Goal: Information Seeking & Learning: Learn about a topic

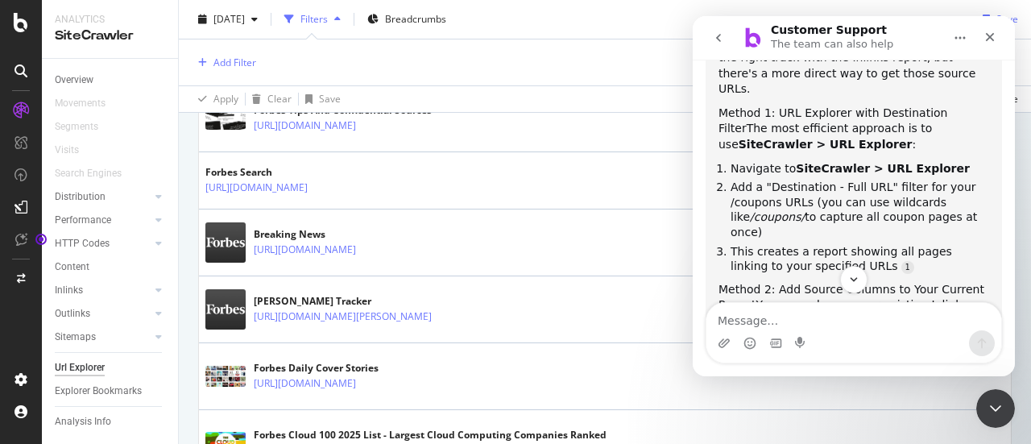
scroll to position [742, 0]
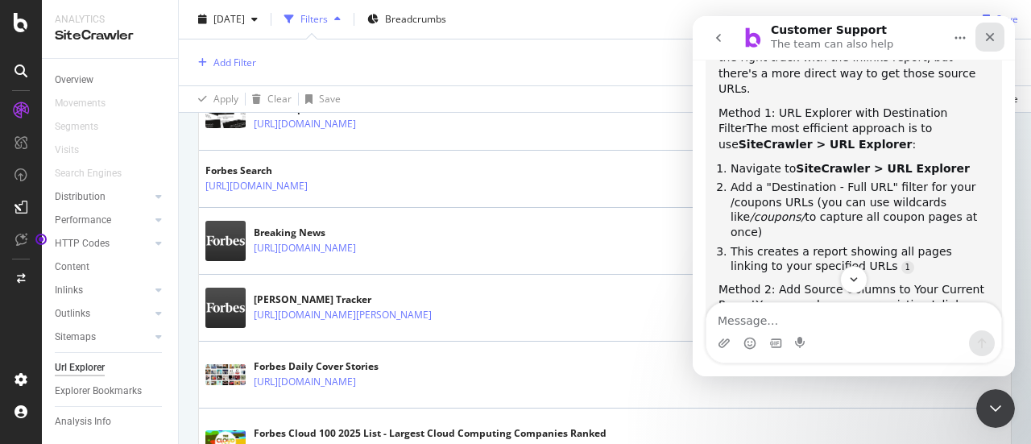
click at [988, 39] on icon "Close" at bounding box center [990, 37] width 9 height 9
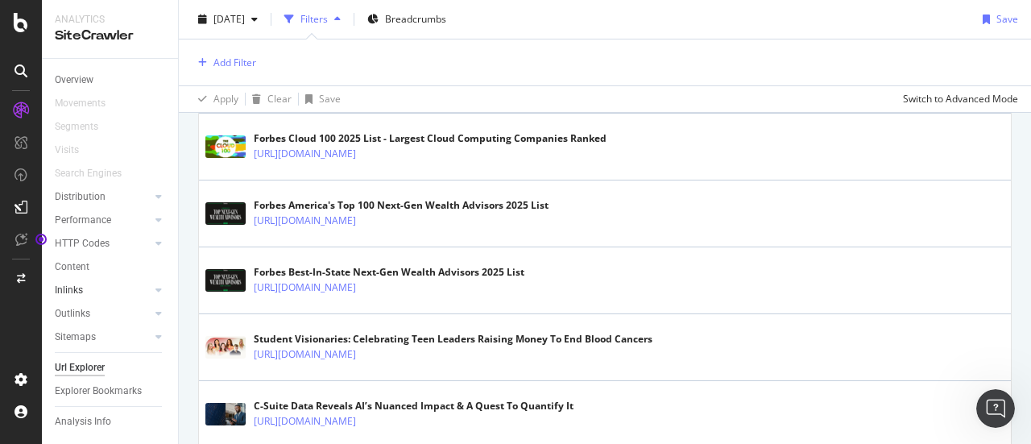
scroll to position [1130, 0]
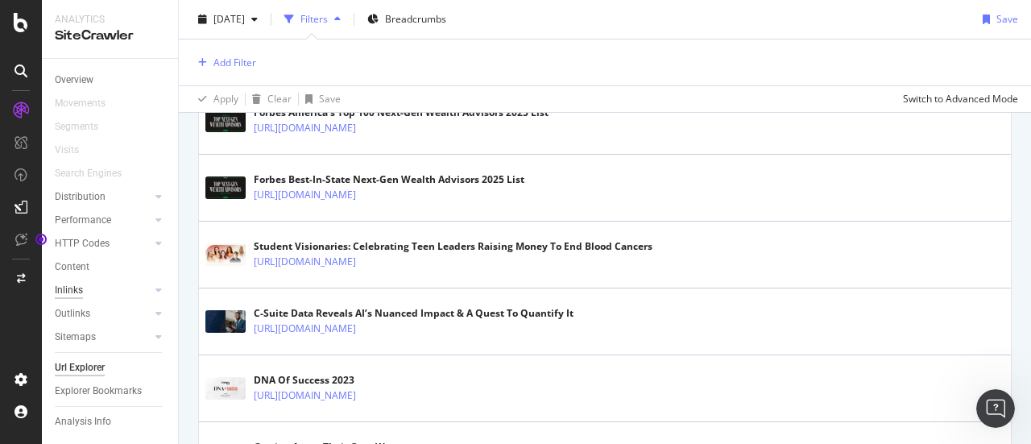
click at [77, 284] on div "Inlinks" at bounding box center [69, 290] width 28 height 17
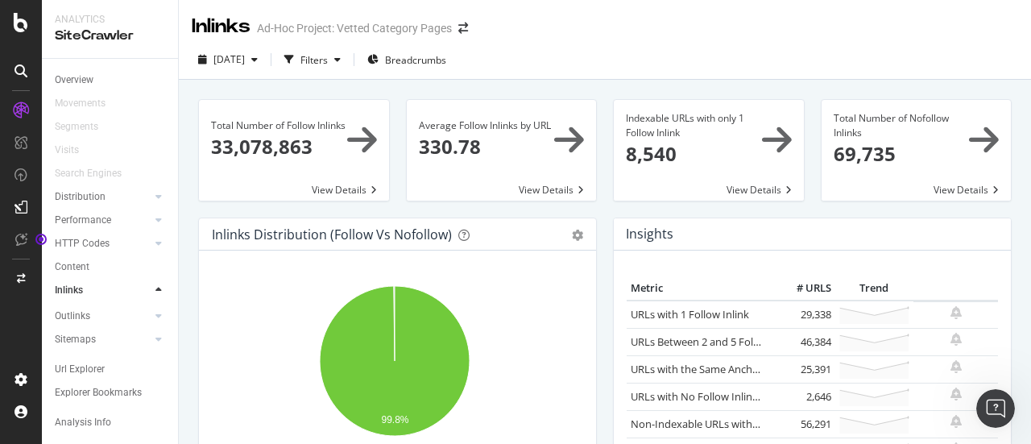
scroll to position [1, 0]
click at [341, 56] on icon "button" at bounding box center [337, 59] width 6 height 10
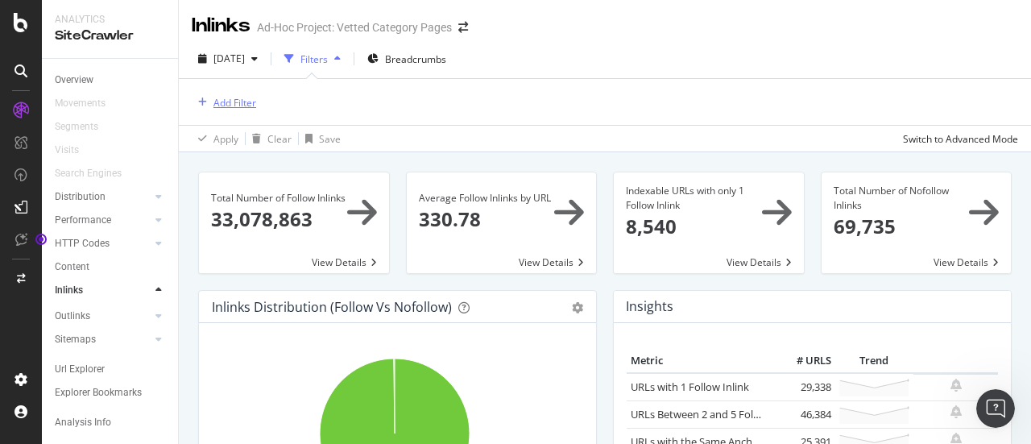
click at [249, 99] on div "Add Filter" at bounding box center [235, 103] width 43 height 14
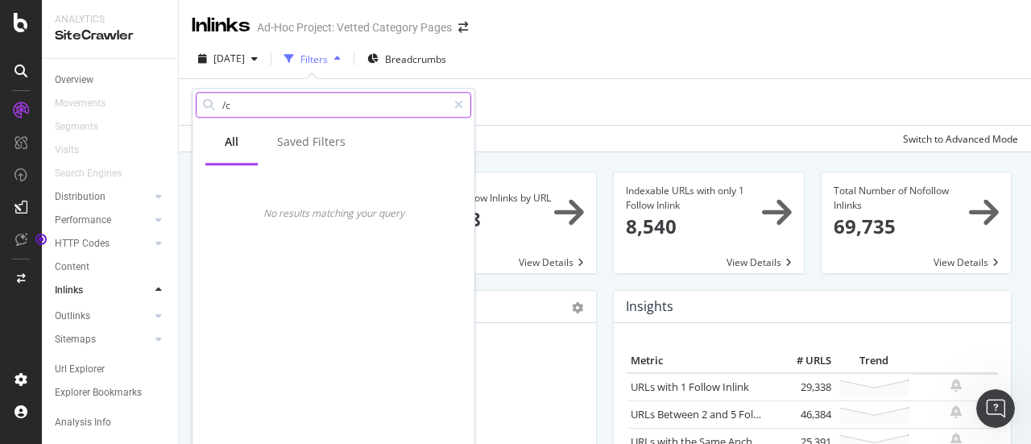
type input "/"
type input "[DOMAIN_NAME][URL]"
click at [375, 97] on input "[DOMAIN_NAME][URL]" at bounding box center [334, 105] width 226 height 24
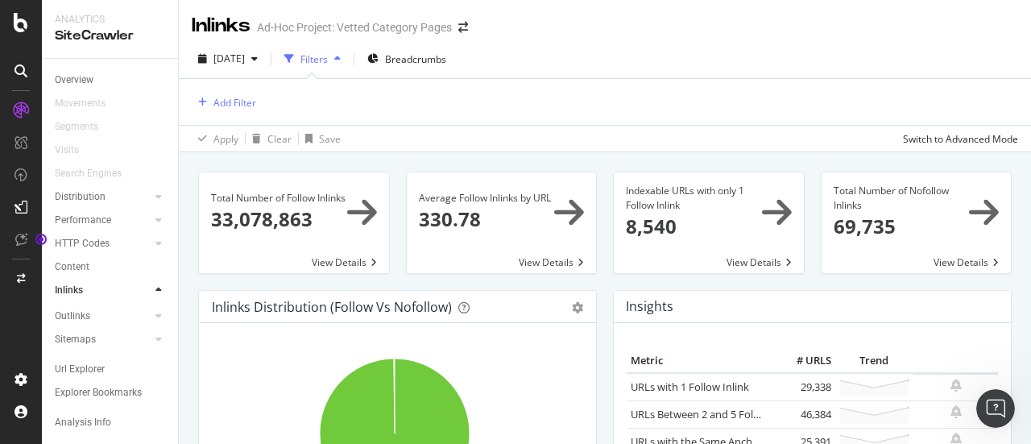
click at [558, 102] on div "Add Filter" at bounding box center [605, 102] width 827 height 46
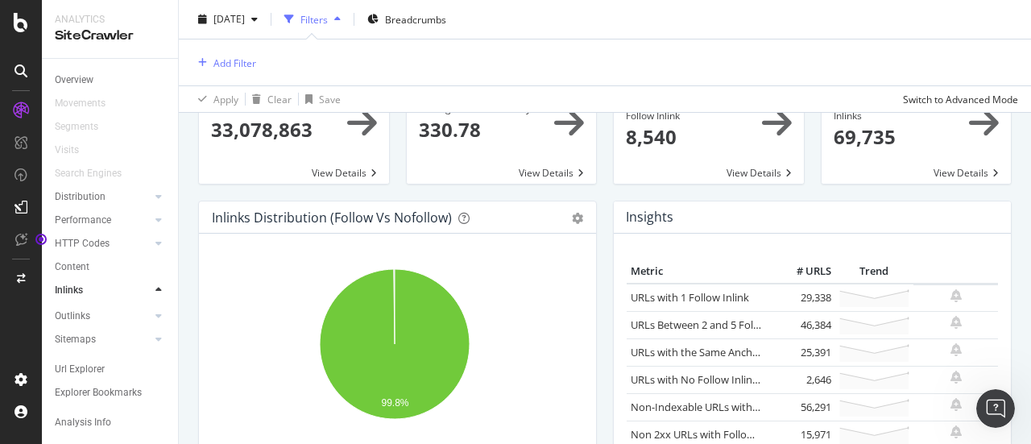
scroll to position [0, 0]
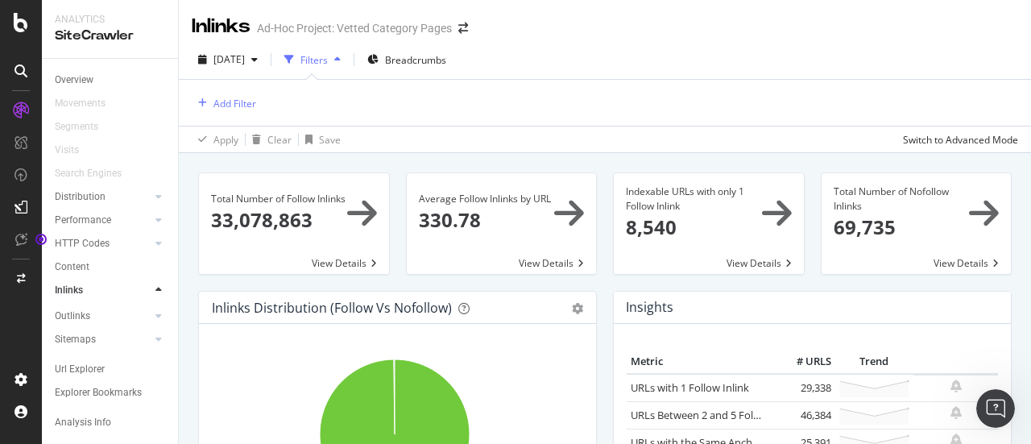
click at [347, 56] on div "button" at bounding box center [337, 60] width 19 height 10
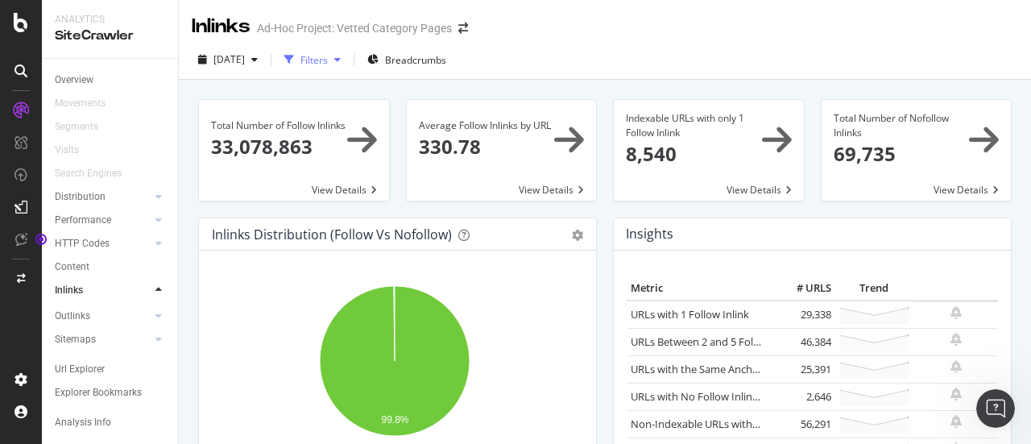
click at [347, 56] on div "button" at bounding box center [337, 60] width 19 height 10
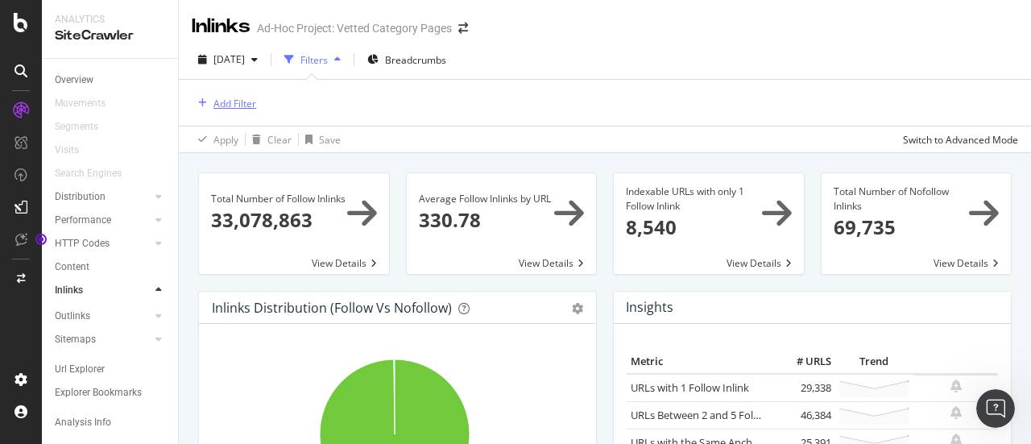
click at [225, 102] on div "Add Filter" at bounding box center [235, 104] width 43 height 14
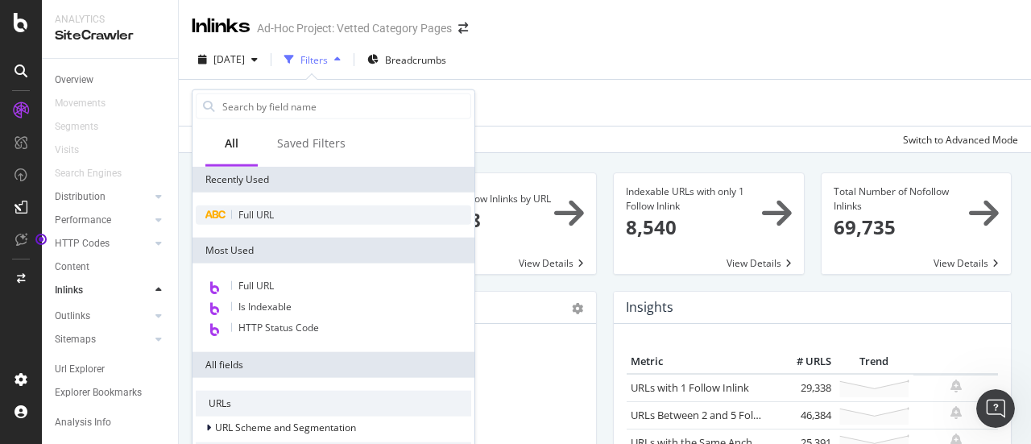
click at [276, 219] on div "Full URL" at bounding box center [334, 214] width 276 height 19
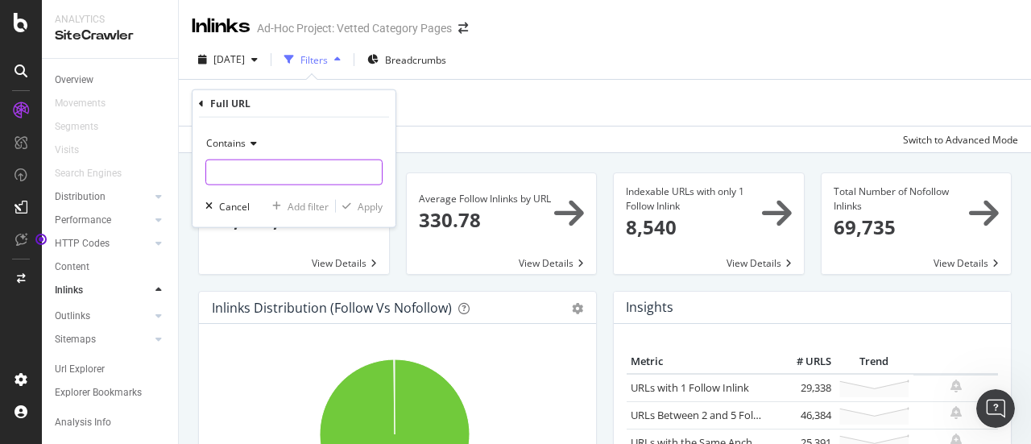
click at [280, 173] on input "text" at bounding box center [294, 173] width 176 height 26
type input "[DOMAIN_NAME][URL]"
click at [371, 199] on div "Apply" at bounding box center [370, 206] width 25 height 14
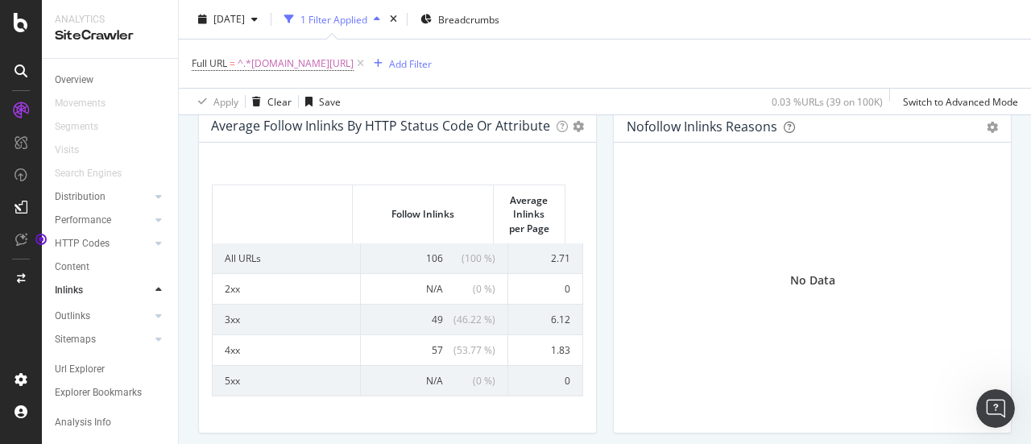
scroll to position [923, 0]
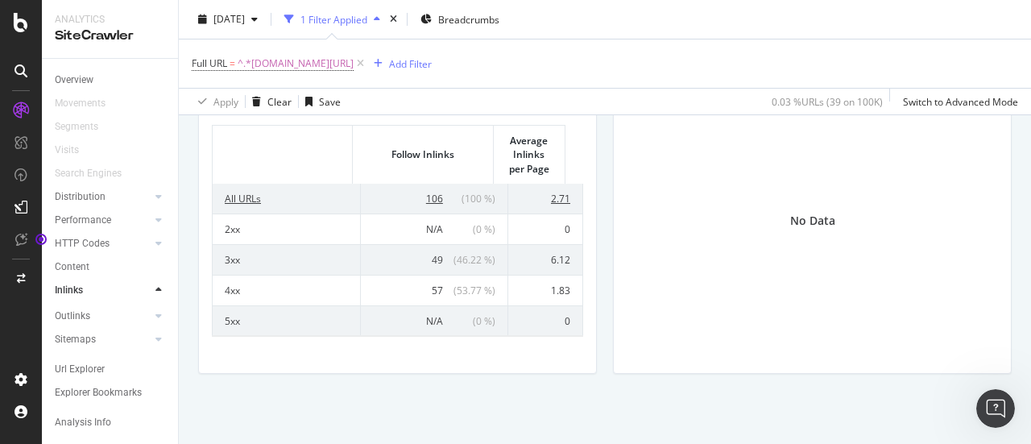
click at [424, 186] on td "106 ( 100 % )" at bounding box center [434, 199] width 147 height 30
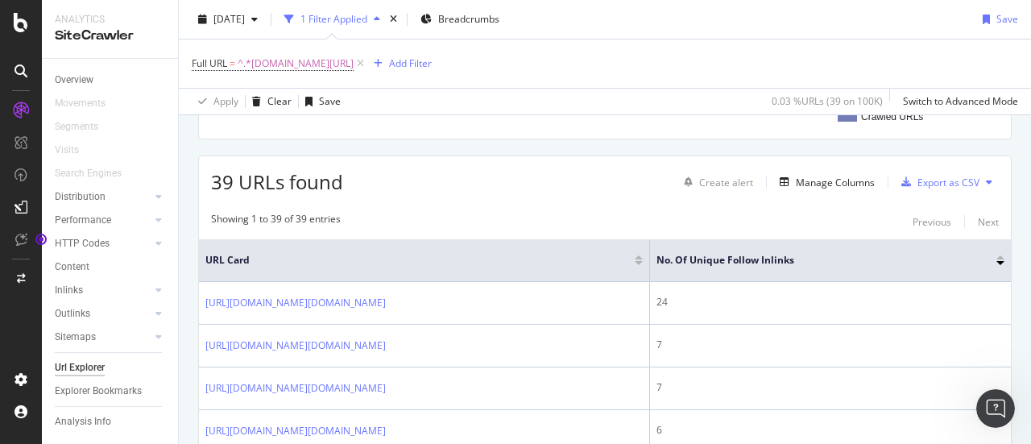
scroll to position [247, 0]
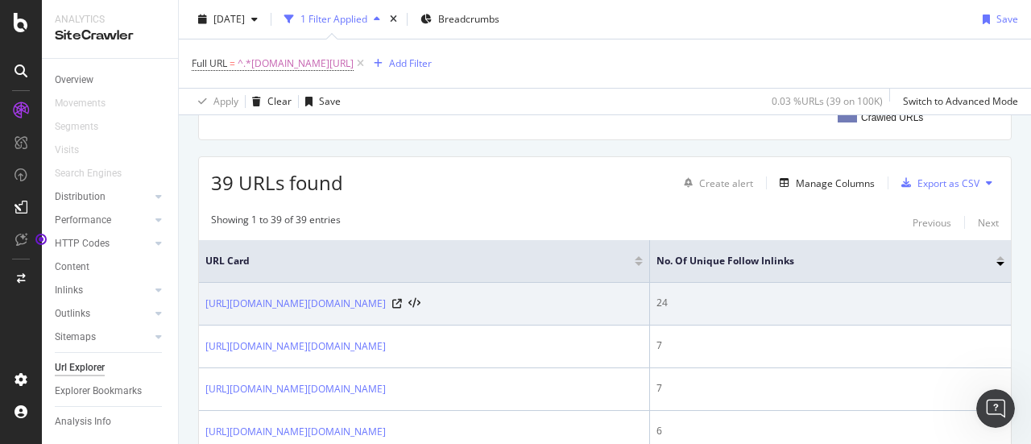
click at [711, 301] on div "24" at bounding box center [831, 303] width 348 height 15
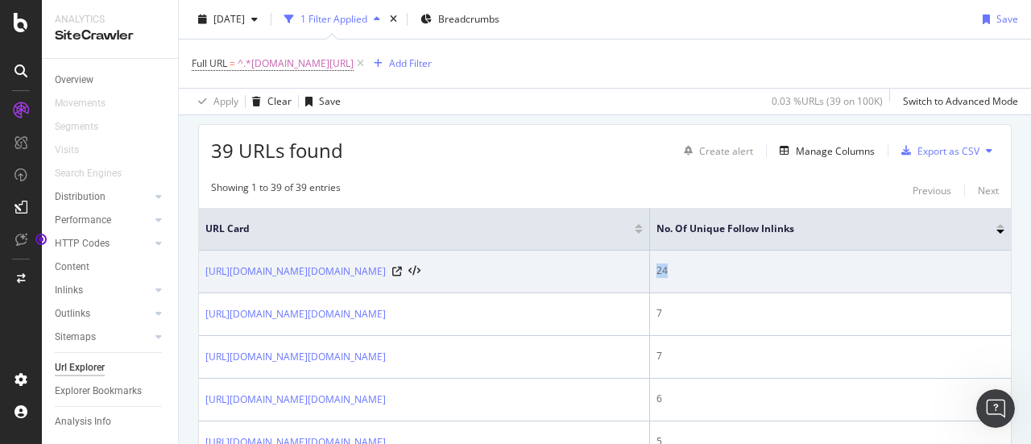
scroll to position [280, 0]
click at [711, 301] on td "7" at bounding box center [830, 313] width 361 height 43
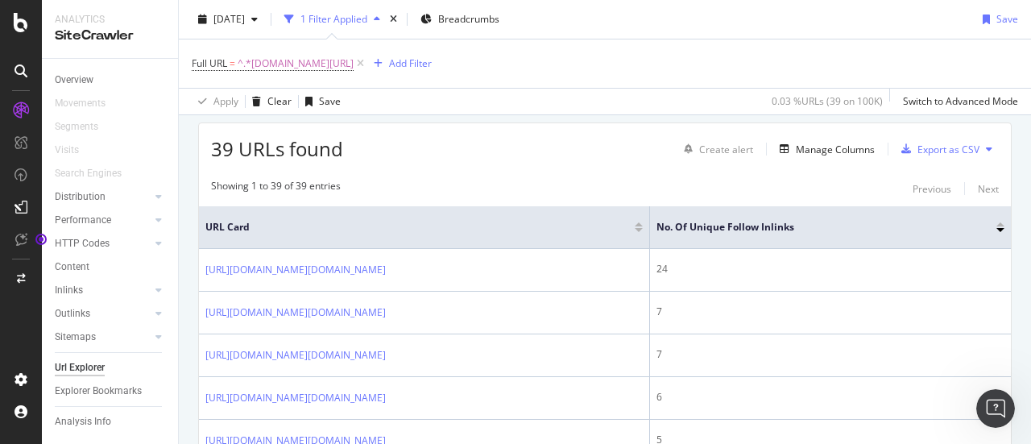
click at [522, 143] on div "39 URLs found Create alert Manage Columns Export as CSV" at bounding box center [605, 142] width 812 height 39
click at [319, 139] on span "39 URLs found" at bounding box center [277, 148] width 132 height 27
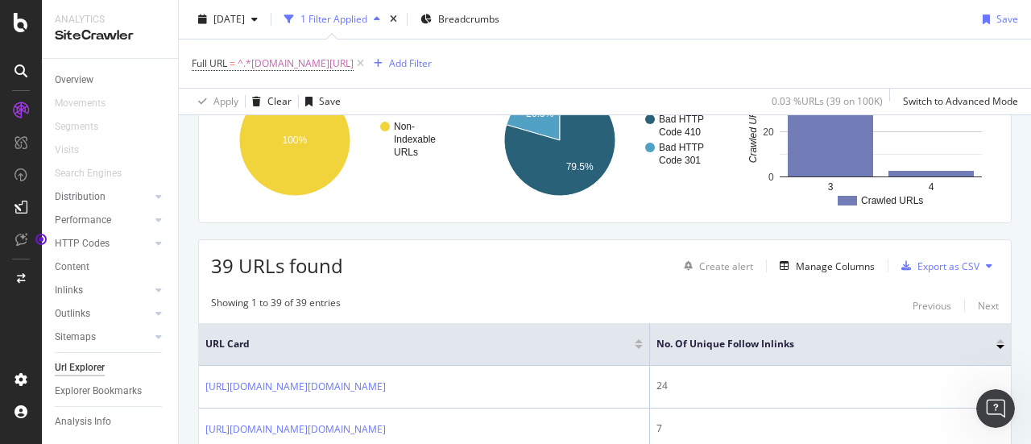
scroll to position [172, 0]
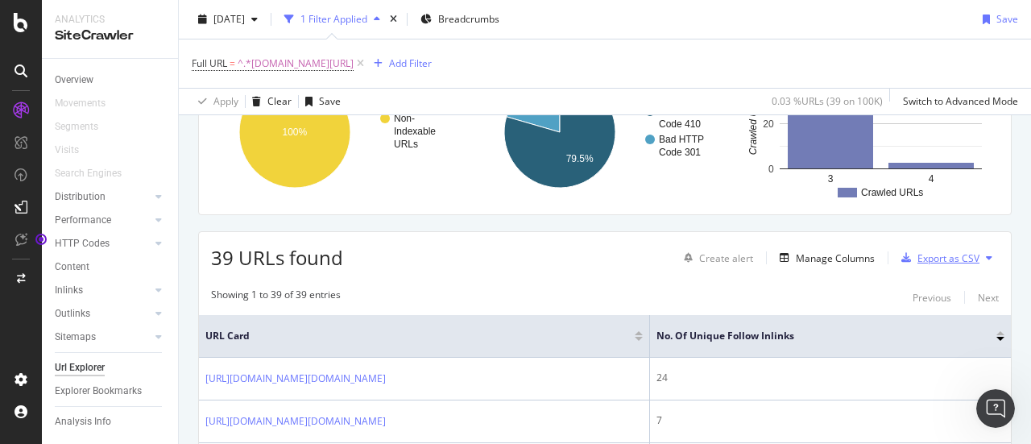
click at [939, 255] on div "Export as CSV" at bounding box center [949, 258] width 62 height 14
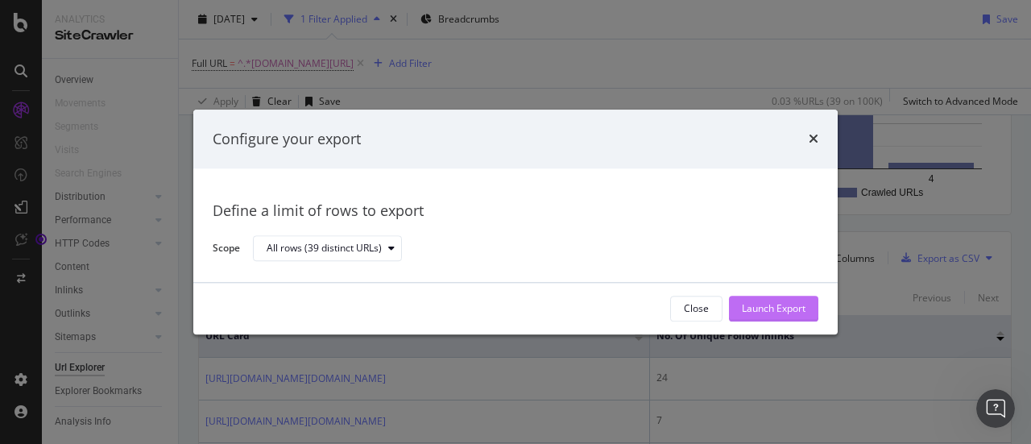
click at [774, 305] on div "Launch Export" at bounding box center [774, 309] width 64 height 14
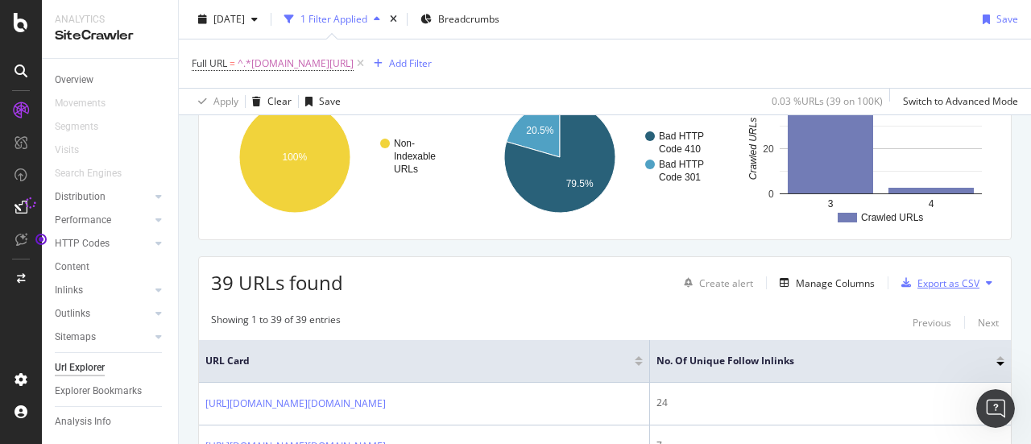
scroll to position [128, 0]
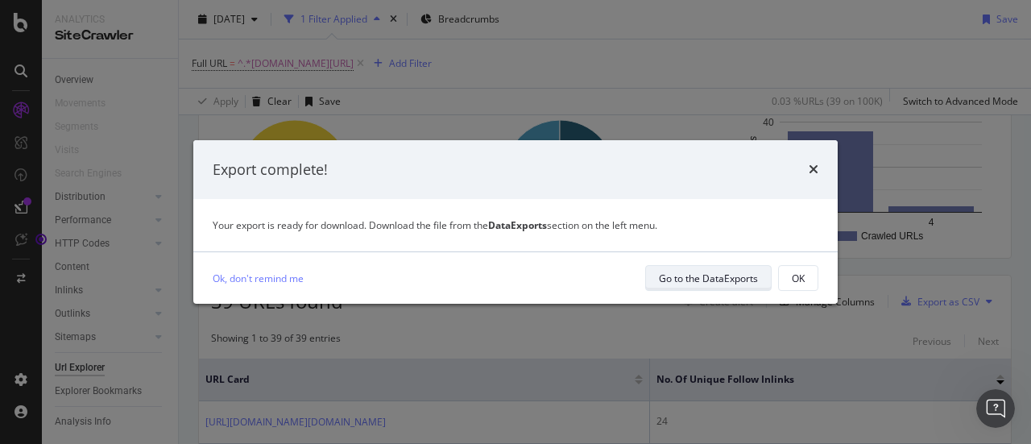
click at [707, 272] on div "Go to the DataExports" at bounding box center [708, 279] width 99 height 14
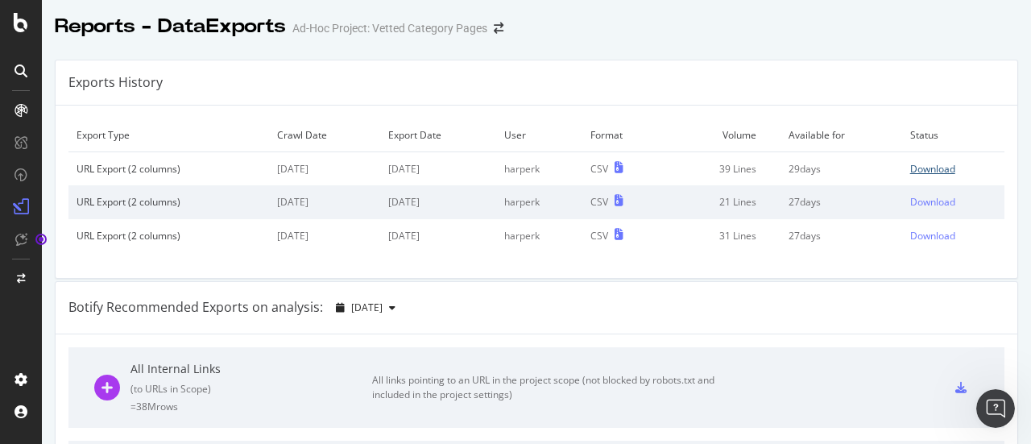
click at [929, 164] on div "Download" at bounding box center [932, 169] width 45 height 14
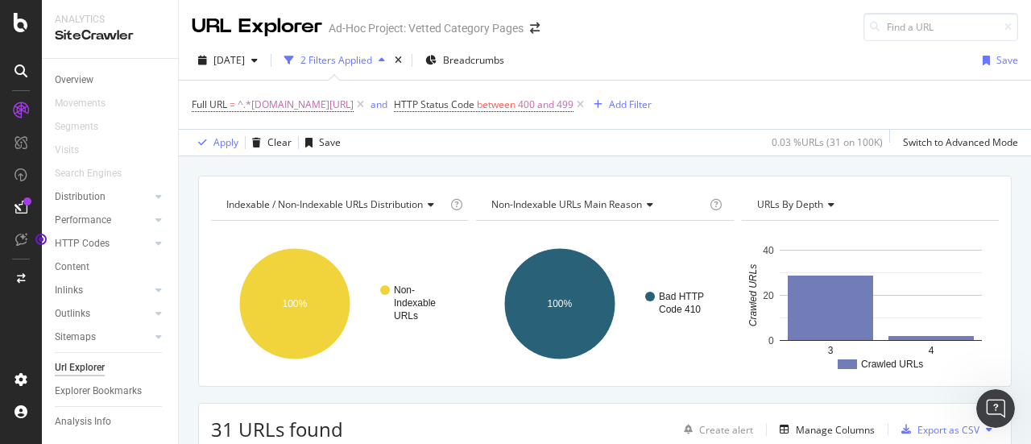
scroll to position [561, 0]
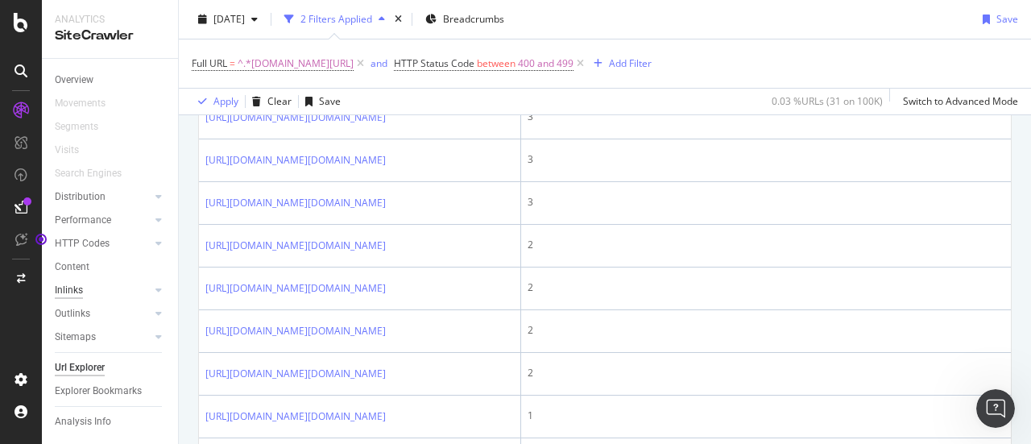
click at [73, 287] on div "Inlinks" at bounding box center [69, 290] width 28 height 17
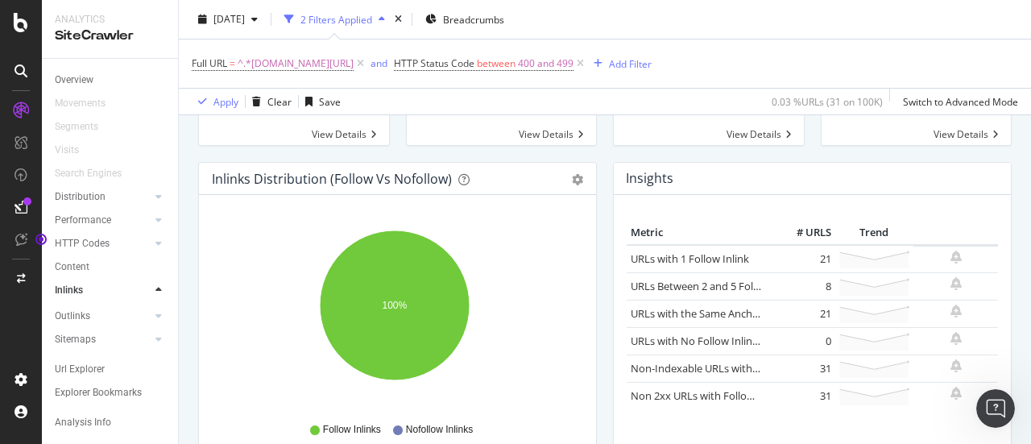
scroll to position [132, 0]
drag, startPoint x: 809, startPoint y: 260, endPoint x: 812, endPoint y: 277, distance: 17.2
click at [812, 277] on tbody "URLs with 1 Follow Inlink 21 URLs Between 2 and 5 Follow Inlinks 8 URLs with th…" at bounding box center [812, 326] width 371 height 164
click at [812, 277] on td "8" at bounding box center [803, 285] width 64 height 27
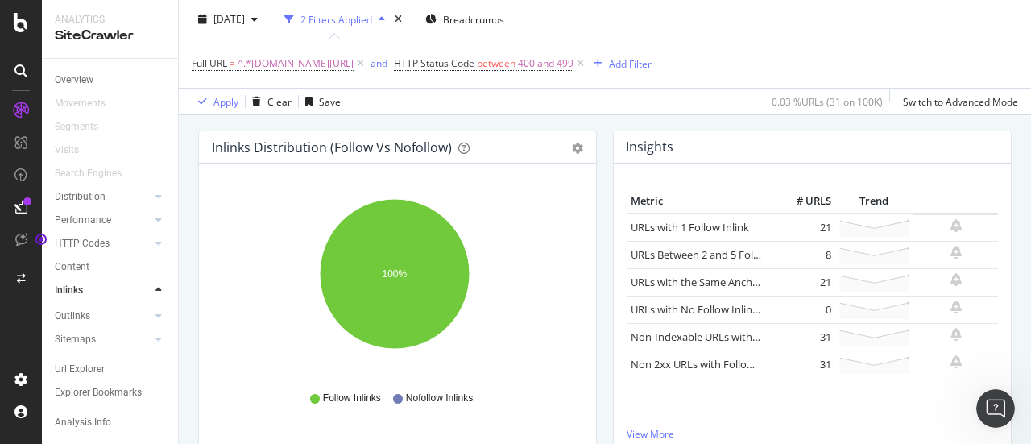
scroll to position [164, 0]
click at [728, 338] on link "Non-Indexable URLs with Follow Inlinks" at bounding box center [725, 335] width 189 height 15
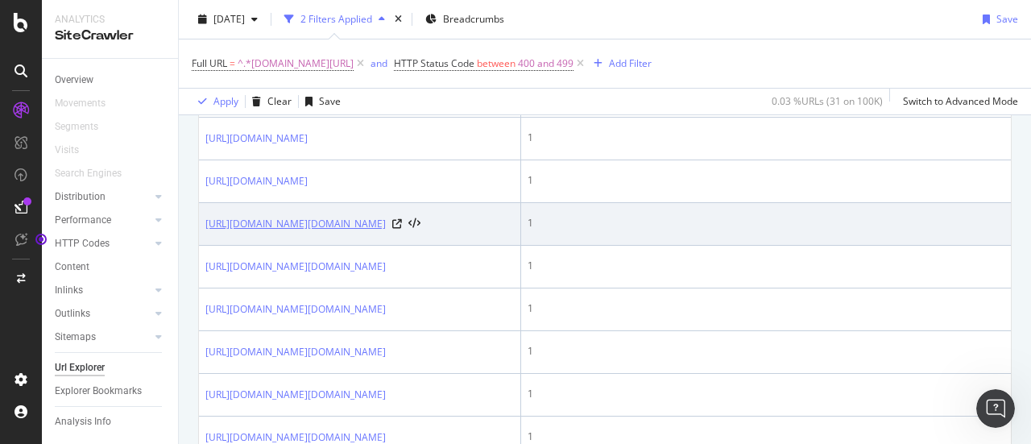
scroll to position [1224, 0]
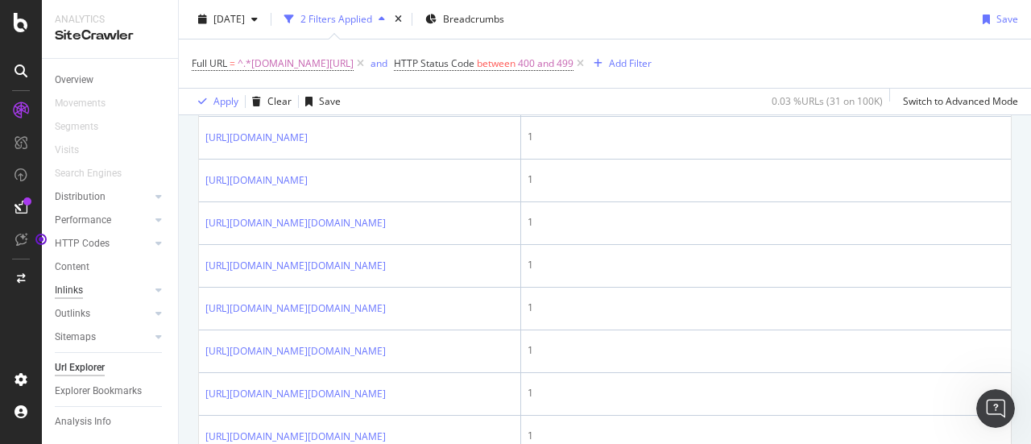
click at [79, 297] on div "Inlinks" at bounding box center [69, 290] width 28 height 17
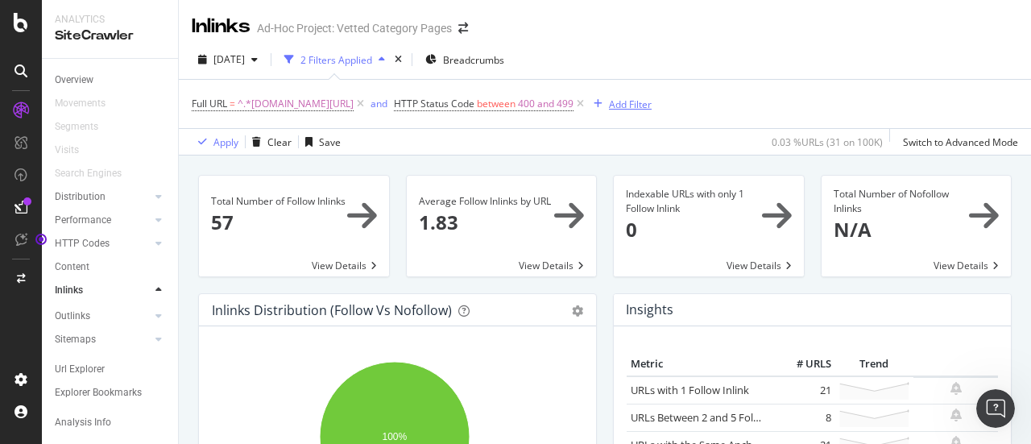
scroll to position [1, 0]
click at [85, 370] on div "Url Explorer" at bounding box center [80, 369] width 50 height 17
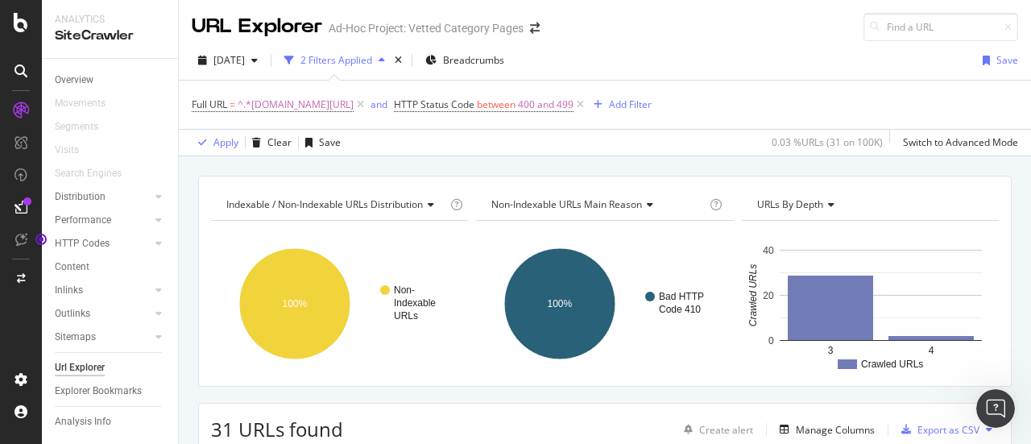
click at [74, 370] on div "Url Explorer" at bounding box center [80, 367] width 50 height 17
click at [93, 389] on div "Explorer Bookmarks" at bounding box center [98, 391] width 87 height 17
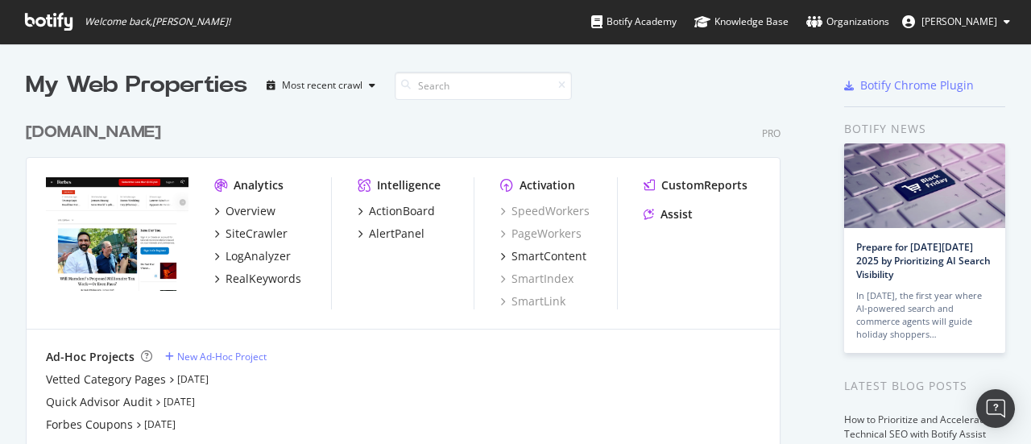
scroll to position [80, 0]
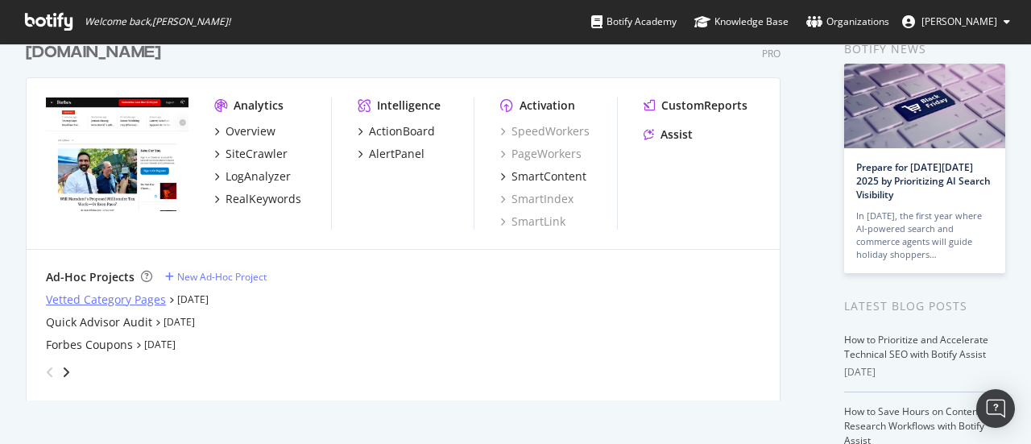
click at [117, 301] on div "Vetted Category Pages" at bounding box center [106, 300] width 120 height 16
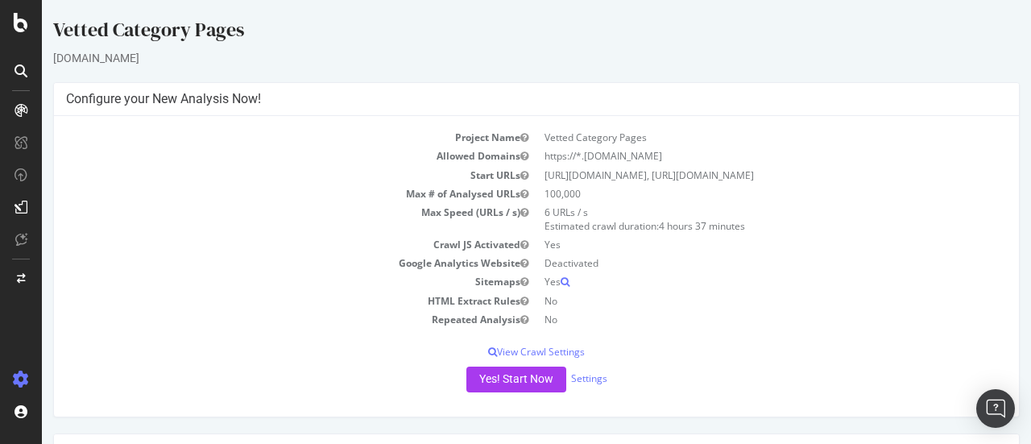
scroll to position [141, 0]
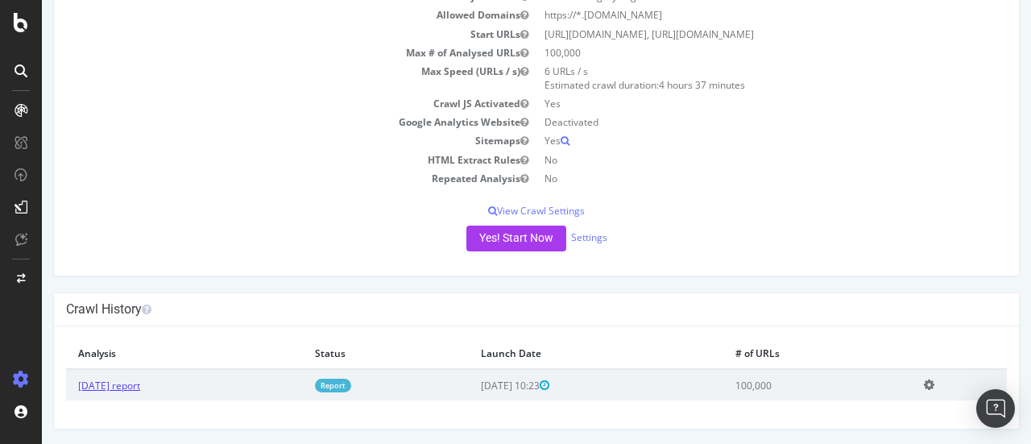
click at [140, 381] on link "[DATE] report" at bounding box center [109, 386] width 62 height 14
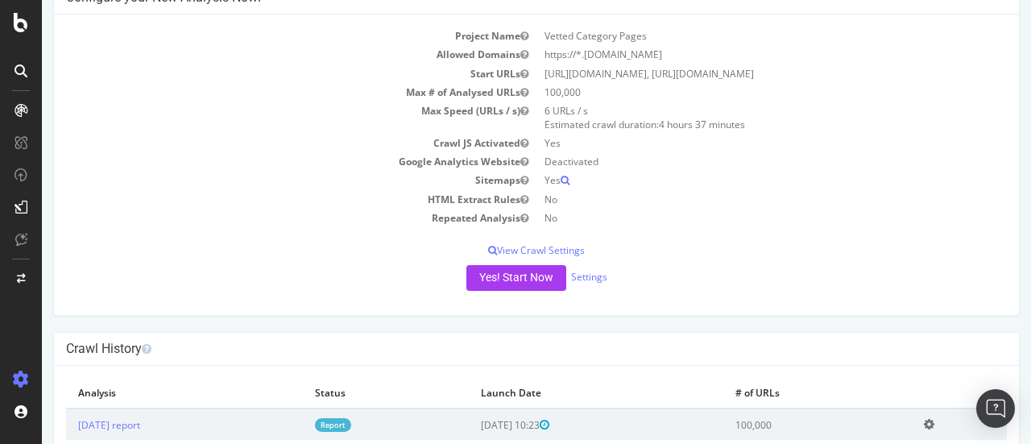
scroll to position [141, 0]
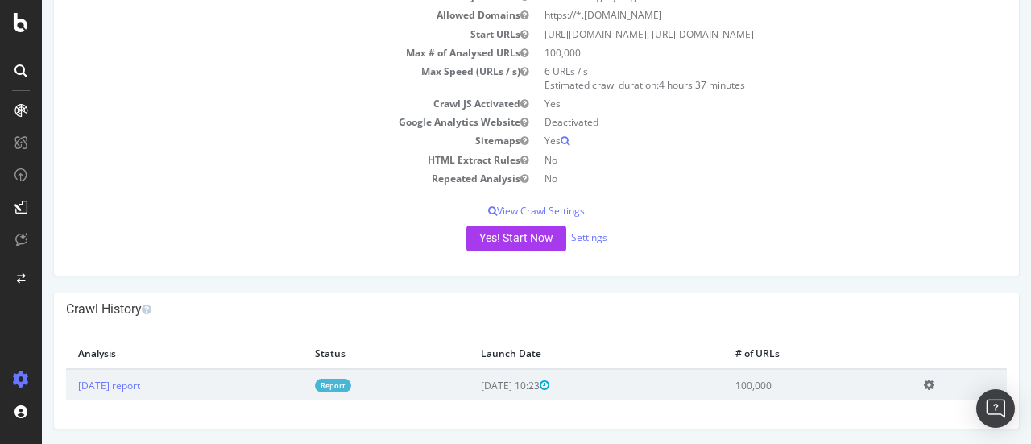
click at [351, 384] on link "Report" at bounding box center [333, 386] width 36 height 14
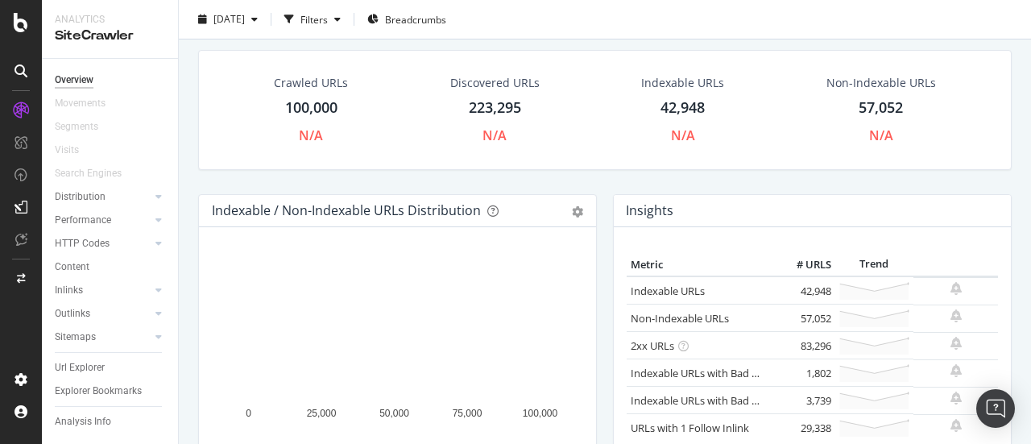
scroll to position [50, 0]
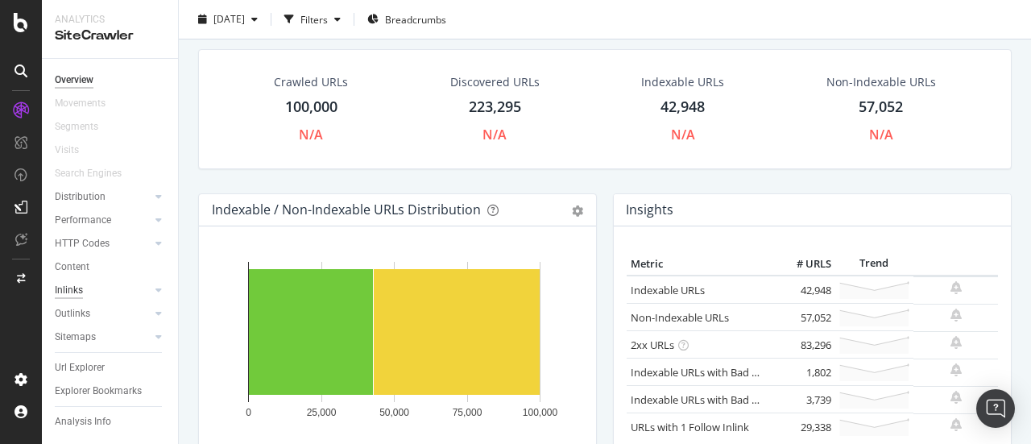
click at [66, 290] on div "Inlinks" at bounding box center [69, 290] width 28 height 17
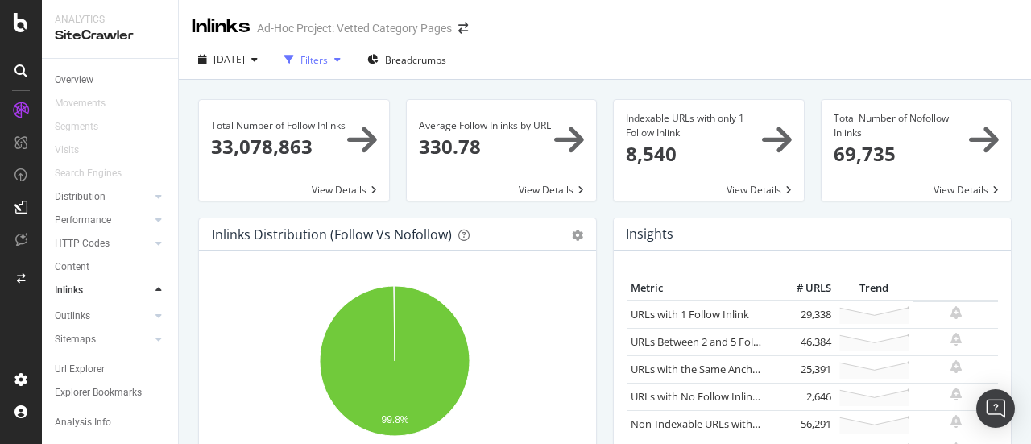
click at [341, 64] on icon "button" at bounding box center [337, 60] width 6 height 10
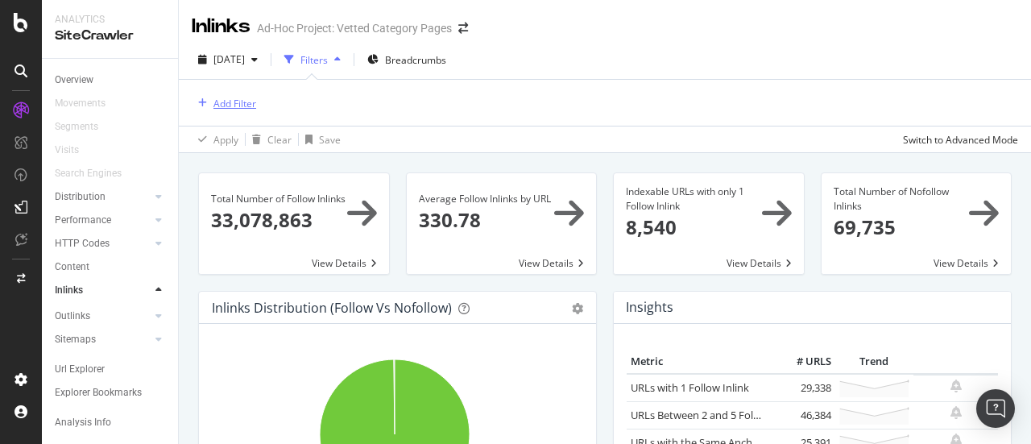
click at [248, 106] on div "Add Filter" at bounding box center [235, 104] width 43 height 14
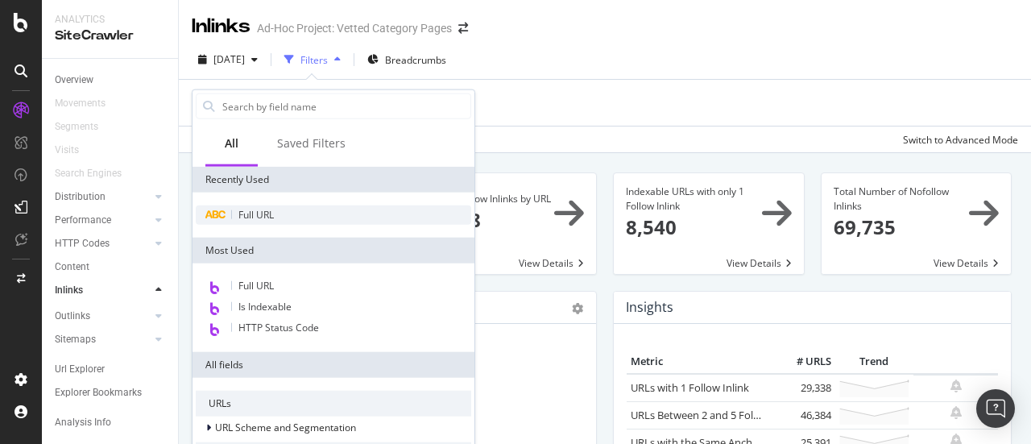
click at [263, 214] on span "Full URL" at bounding box center [255, 215] width 35 height 14
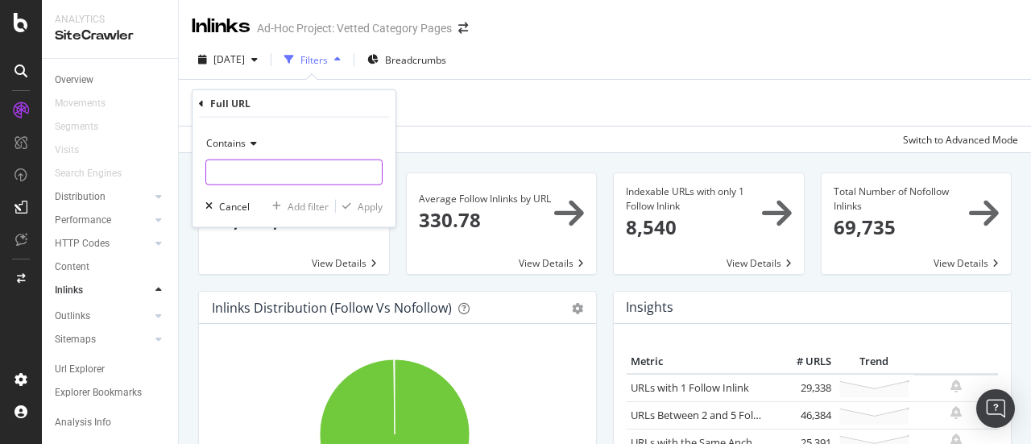
click at [276, 172] on input "text" at bounding box center [294, 173] width 176 height 26
type input "[DOMAIN_NAME][URL]"
click at [378, 209] on div "Apply" at bounding box center [370, 206] width 25 height 14
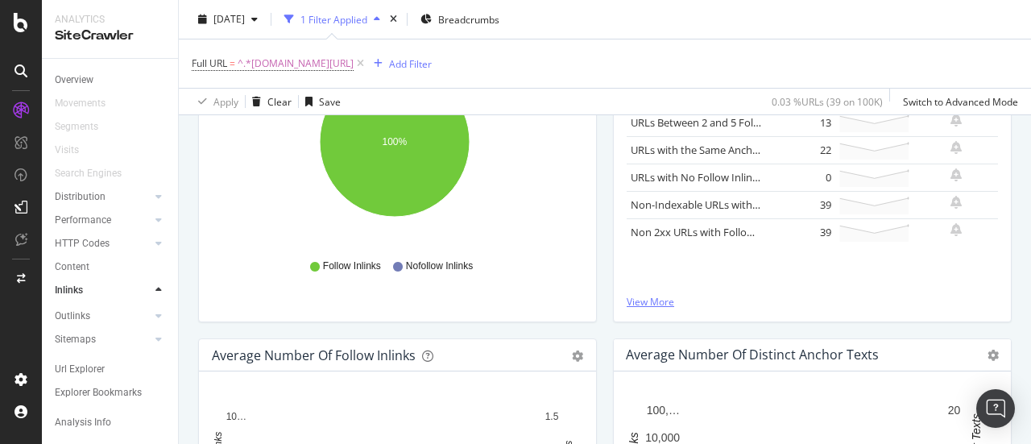
scroll to position [294, 0]
click at [659, 301] on link "View More" at bounding box center [812, 303] width 371 height 14
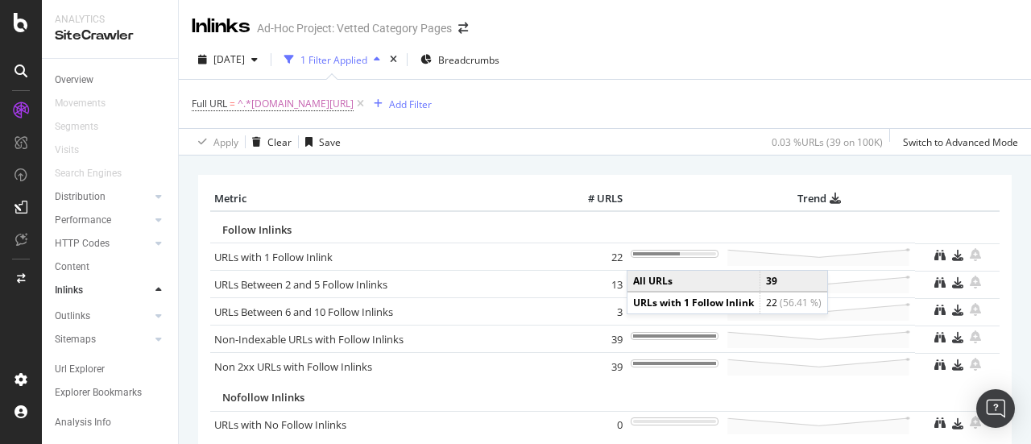
click at [643, 254] on div at bounding box center [656, 253] width 47 height 3
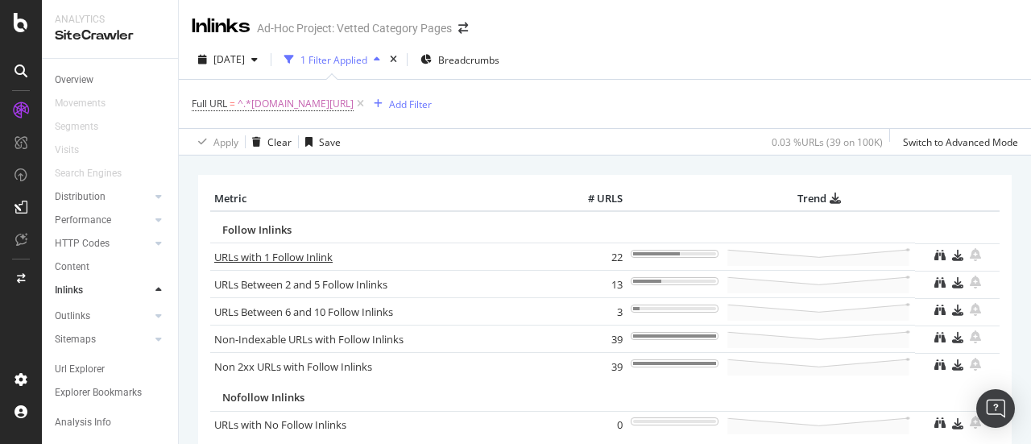
click at [272, 256] on link "URLs with 1 Follow Inlink" at bounding box center [273, 257] width 118 height 15
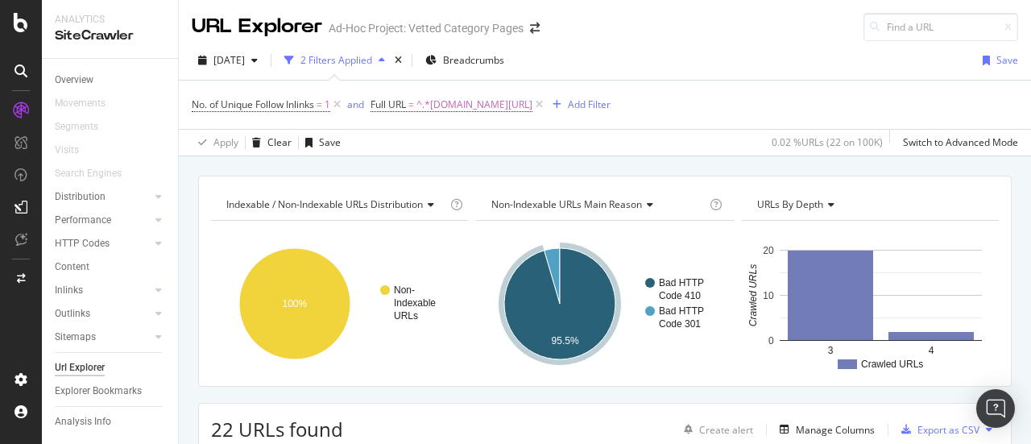
click at [371, 59] on div "2 Filters Applied" at bounding box center [337, 60] width 72 height 14
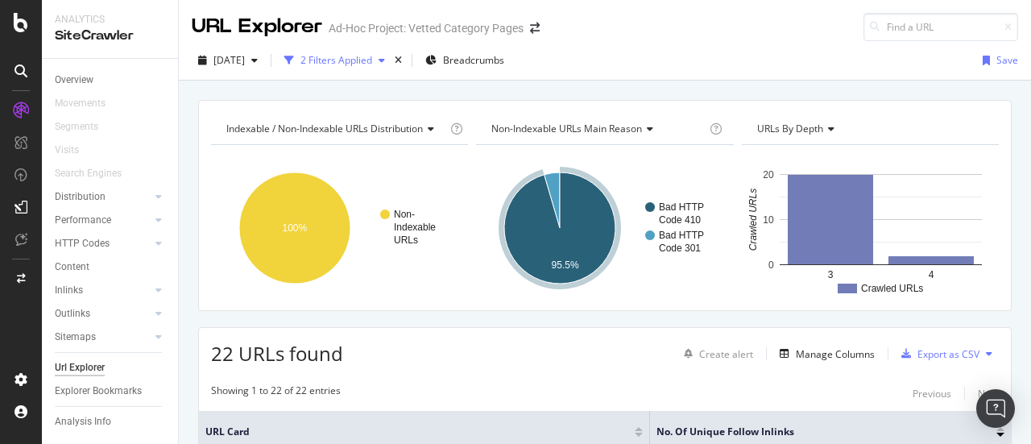
click at [392, 59] on div "button" at bounding box center [381, 61] width 19 height 10
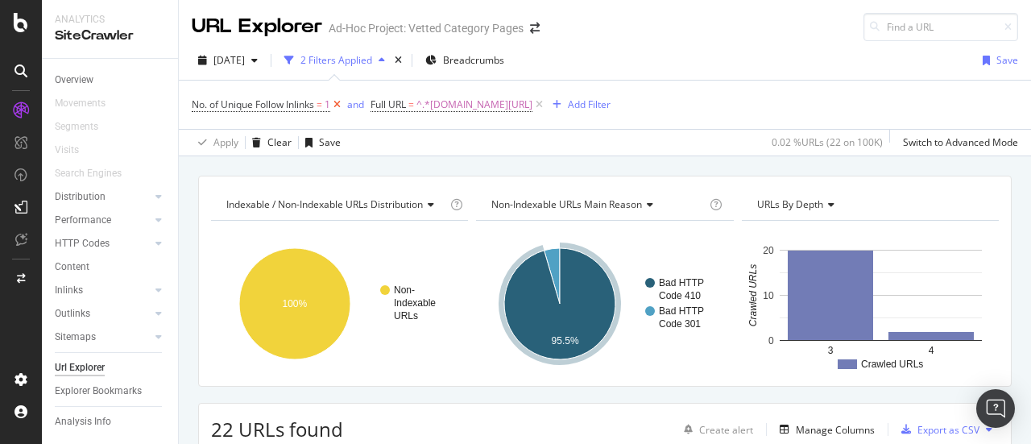
click at [341, 105] on icon at bounding box center [337, 105] width 14 height 16
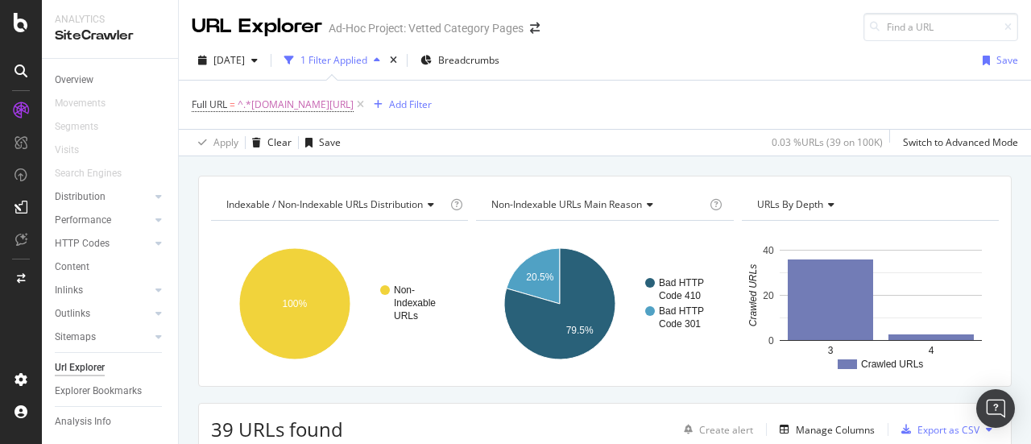
click at [554, 158] on div "Indexable / Non-Indexable URLs distribution Chart (by Value) Table Expand Expor…" at bounding box center [605, 175] width 852 height 39
click at [380, 62] on icon "button" at bounding box center [377, 61] width 6 height 10
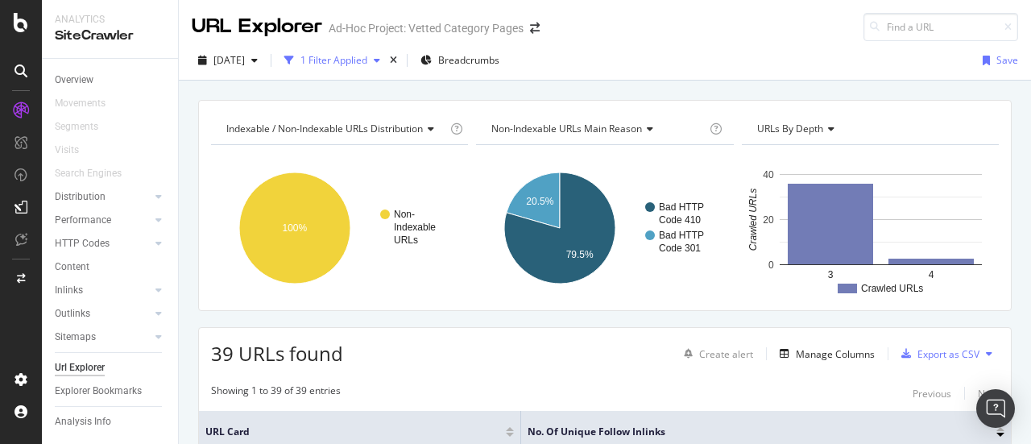
click at [294, 59] on icon "button" at bounding box center [289, 61] width 10 height 10
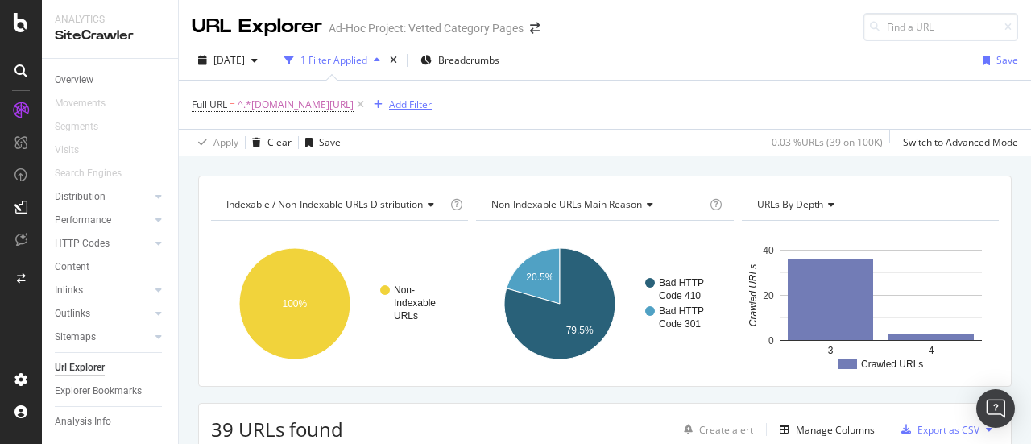
click at [432, 107] on div "Add Filter" at bounding box center [410, 104] width 43 height 14
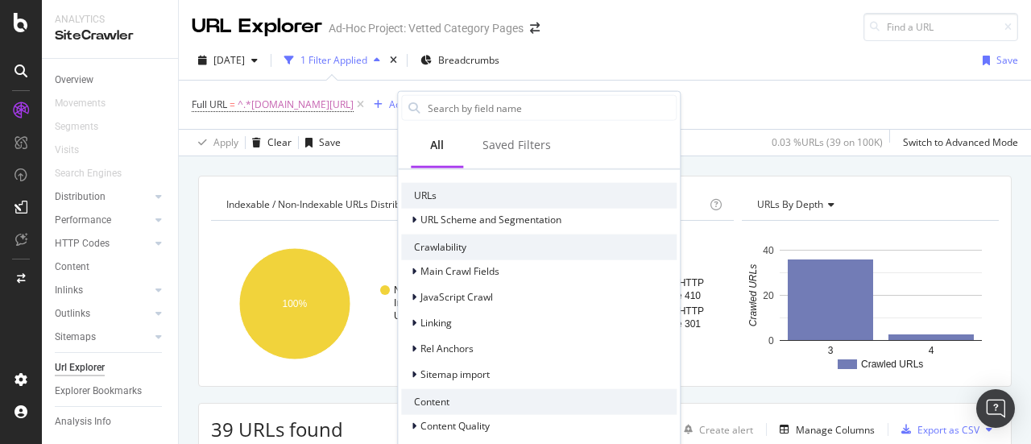
scroll to position [237, 0]
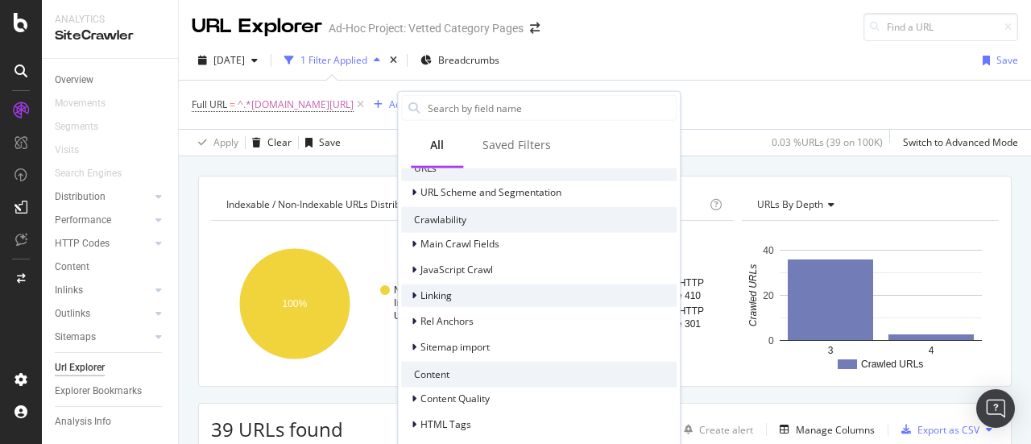
click at [491, 297] on div "Linking" at bounding box center [539, 295] width 276 height 23
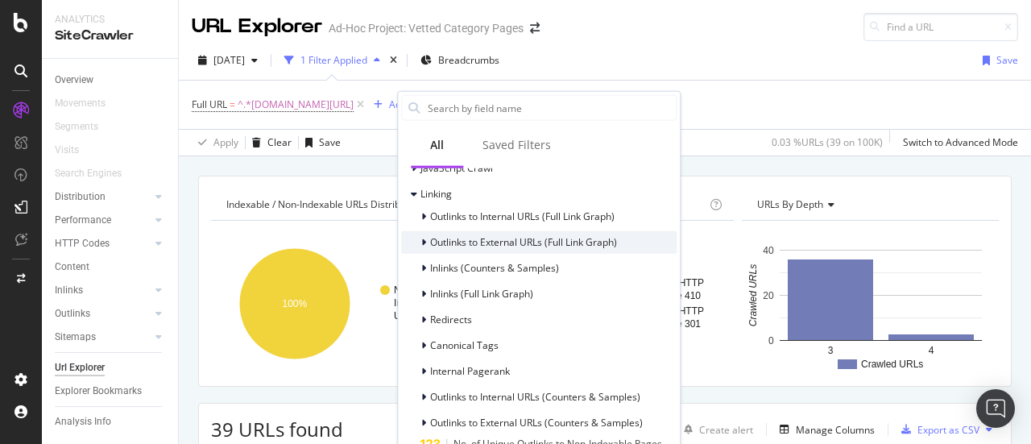
scroll to position [335, 0]
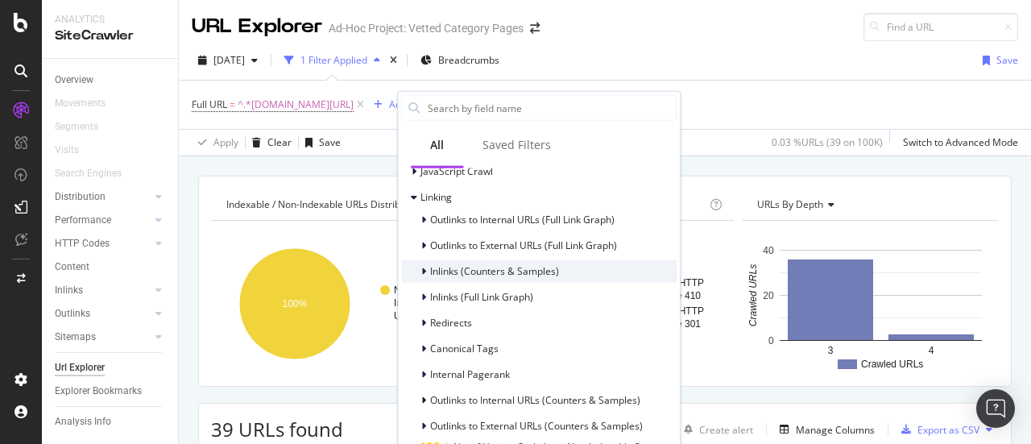
click at [501, 272] on span "Inlinks (Counters & Samples)" at bounding box center [494, 271] width 129 height 14
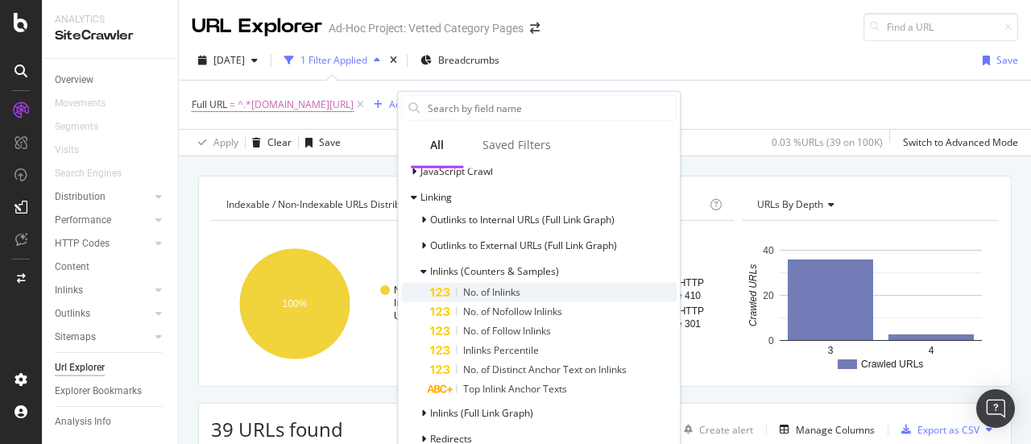
click at [501, 297] on span "No. of Inlinks" at bounding box center [491, 292] width 57 height 14
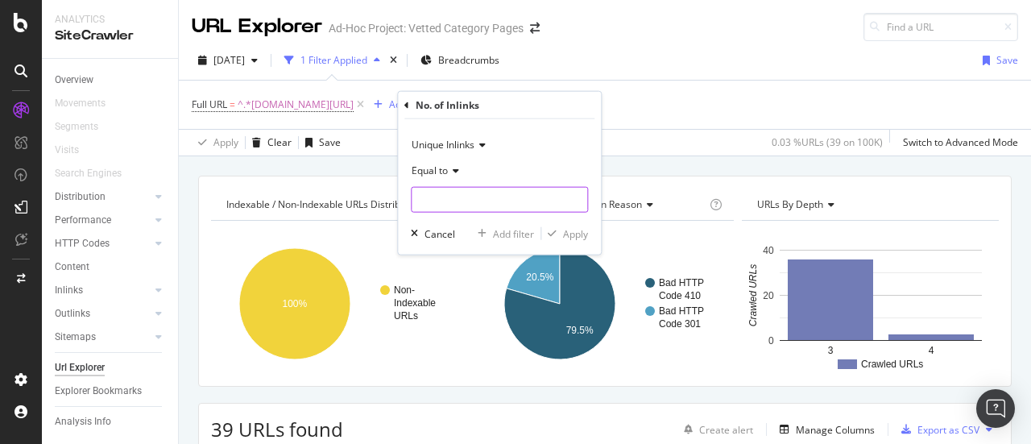
click at [483, 205] on input "number" at bounding box center [499, 200] width 177 height 26
type input "100"
click at [558, 229] on div "button" at bounding box center [552, 234] width 22 height 10
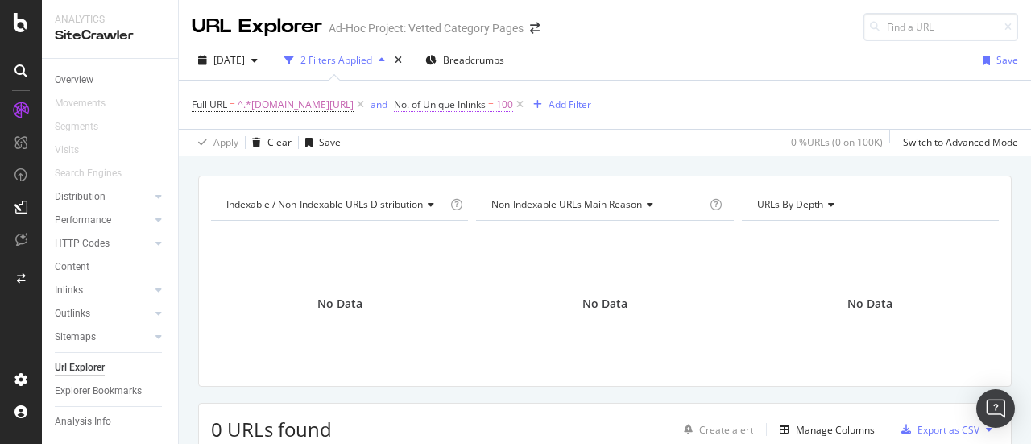
click at [513, 106] on span "100" at bounding box center [504, 104] width 17 height 23
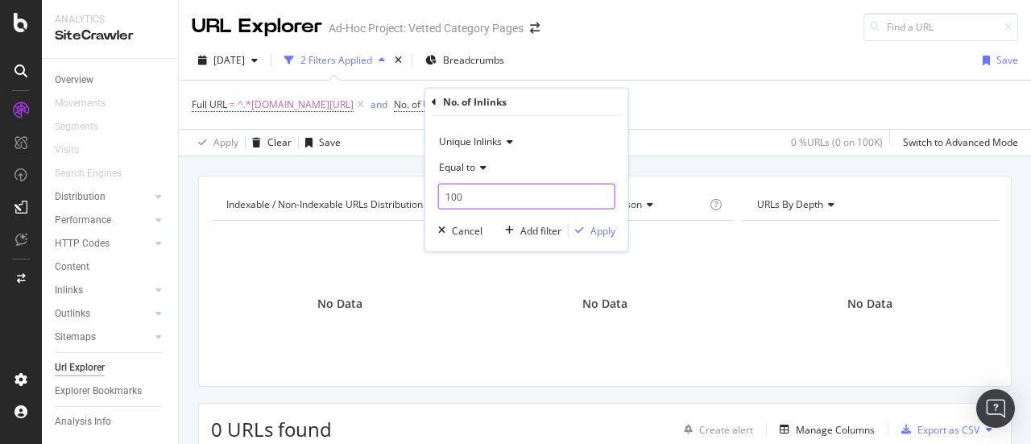
click at [501, 202] on input "100" at bounding box center [526, 197] width 177 height 26
type input "1"
click at [613, 225] on div "Apply" at bounding box center [603, 230] width 25 height 14
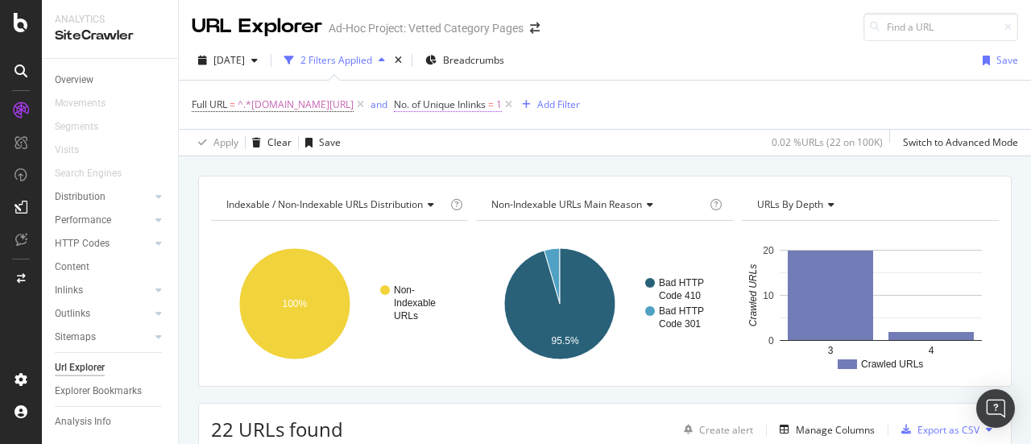
click at [486, 107] on span "No. of Unique Inlinks" at bounding box center [440, 104] width 92 height 14
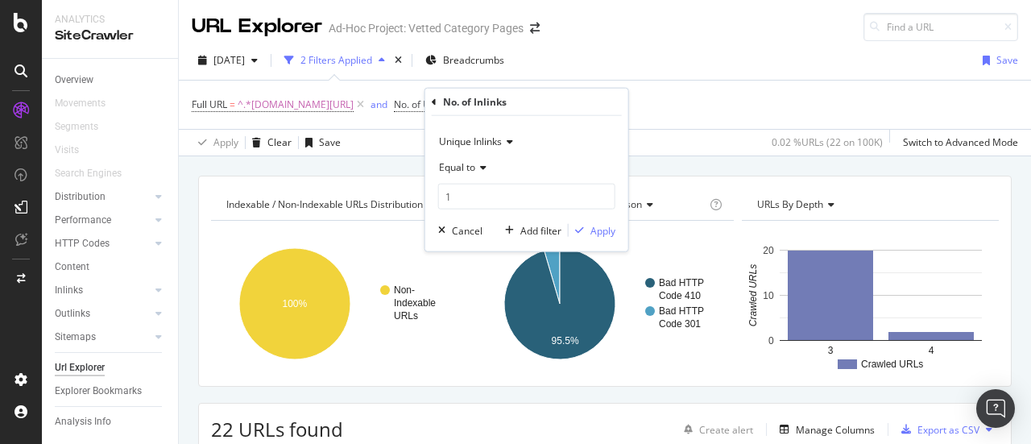
click at [475, 163] on icon at bounding box center [480, 168] width 11 height 10
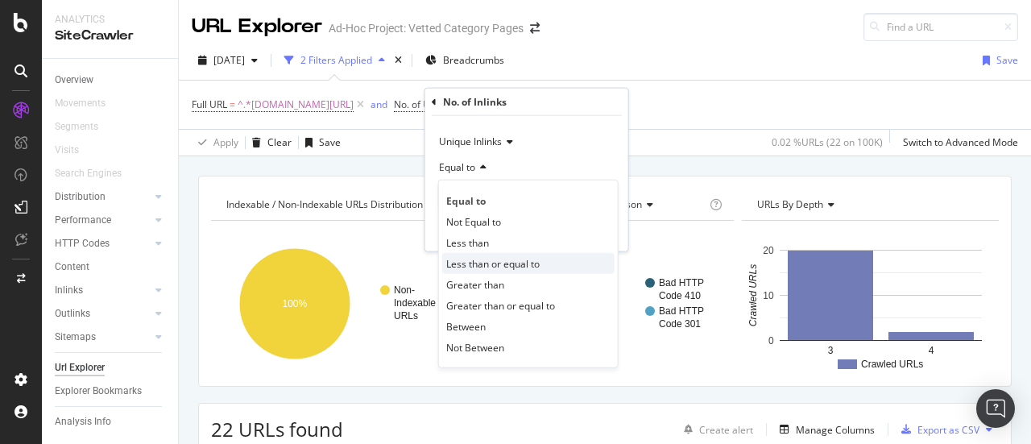
click at [518, 267] on span "Less than or equal to" at bounding box center [492, 263] width 93 height 14
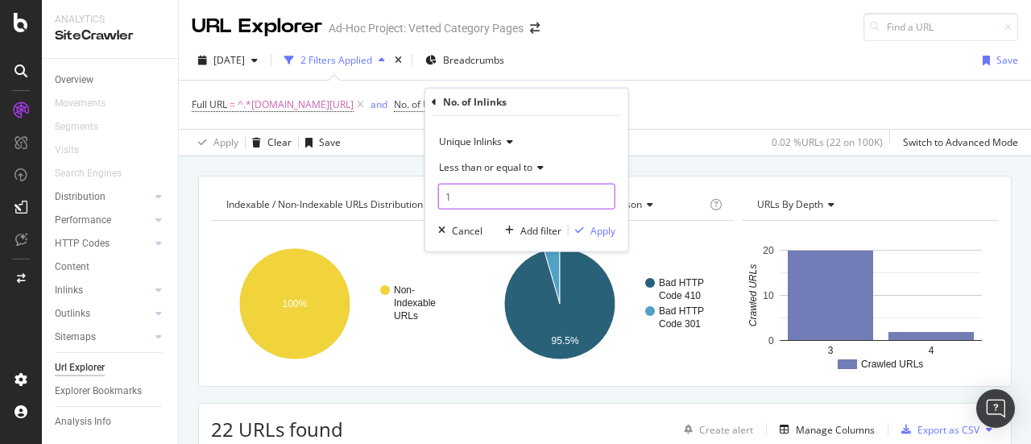
click at [474, 192] on input "1" at bounding box center [526, 197] width 177 height 26
type input "1"
type input "100"
click at [574, 228] on div "button" at bounding box center [580, 231] width 22 height 10
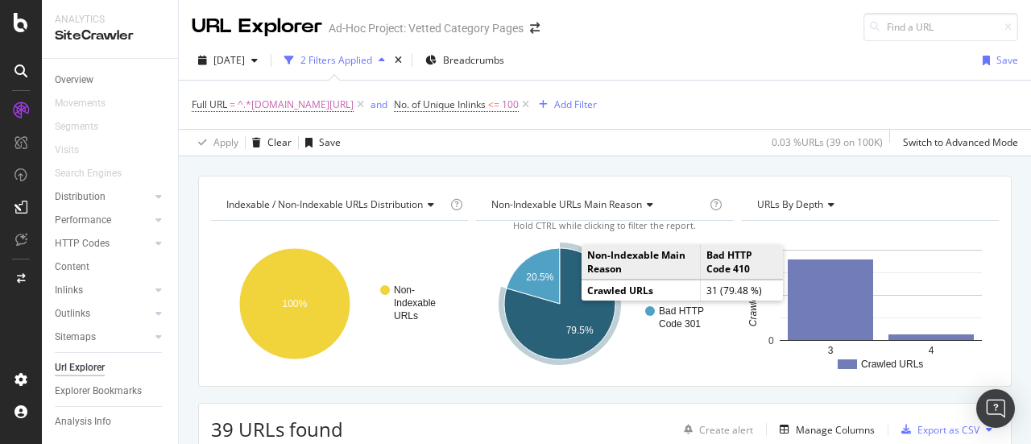
click at [574, 305] on icon "A chart." at bounding box center [559, 303] width 111 height 111
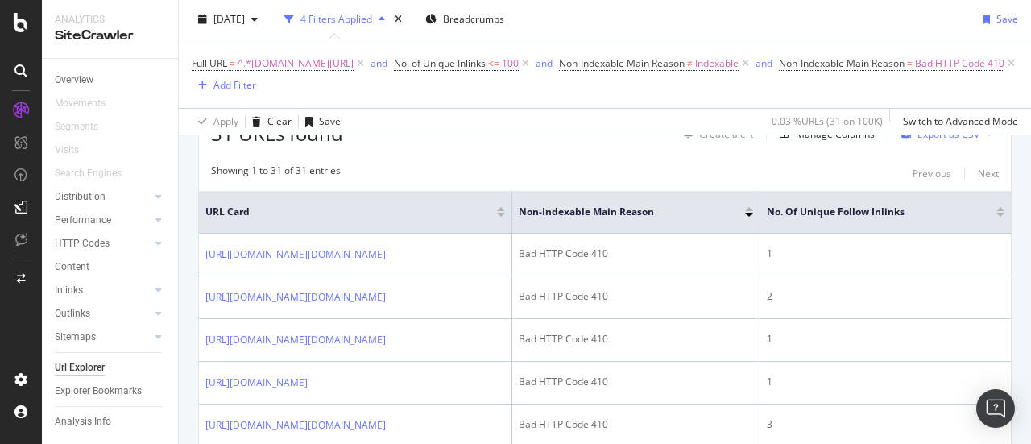
scroll to position [317, 0]
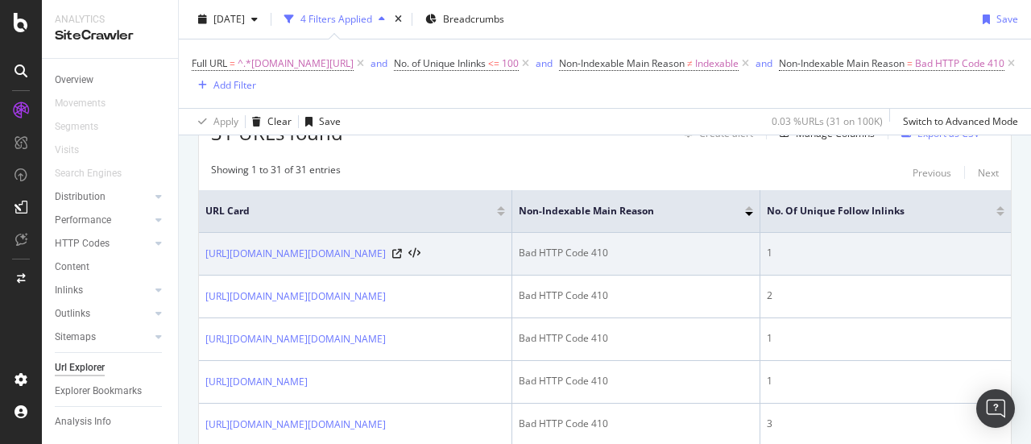
click at [637, 254] on div "Bad HTTP Code 410" at bounding box center [636, 253] width 234 height 15
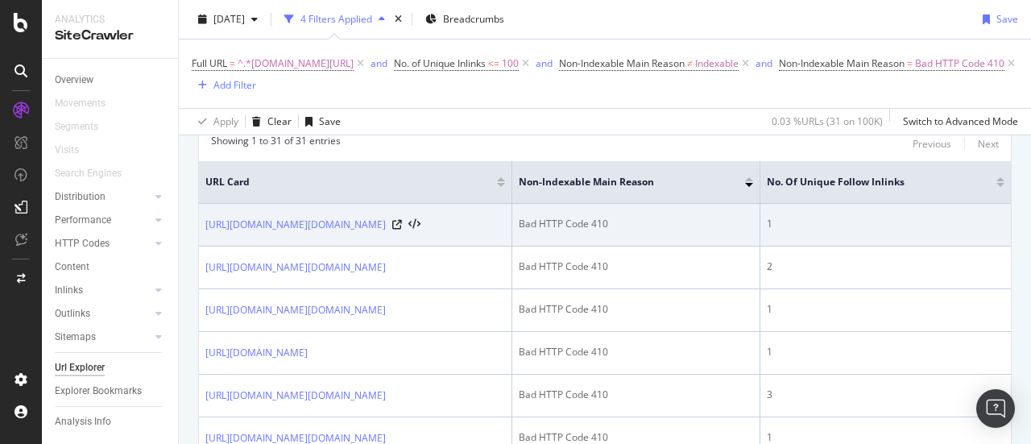
scroll to position [350, 0]
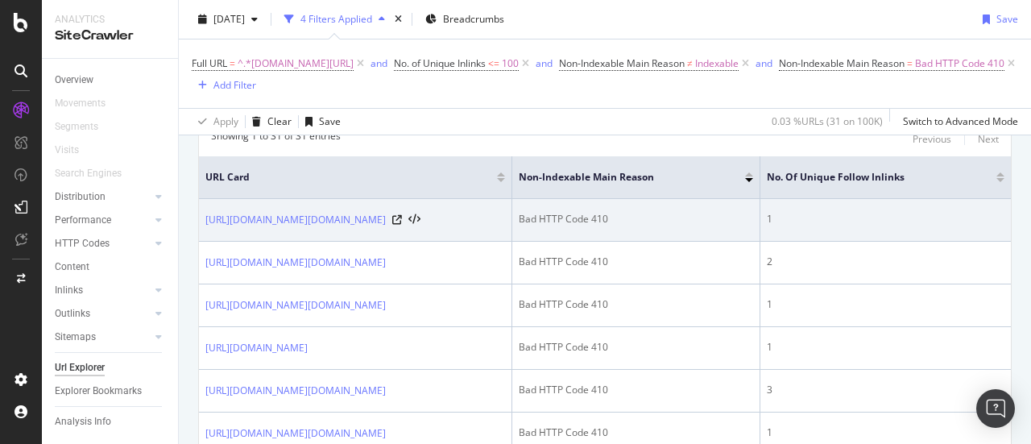
click at [637, 254] on td "Bad HTTP Code 410" at bounding box center [636, 263] width 248 height 43
click at [606, 215] on div "Bad HTTP Code 410" at bounding box center [636, 219] width 234 height 15
copy div "Bad HTTP Code 410"
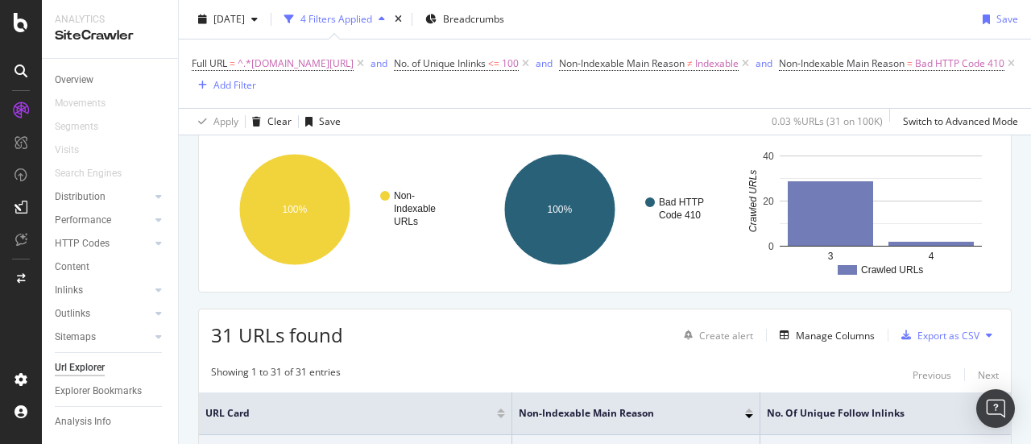
scroll to position [0, 0]
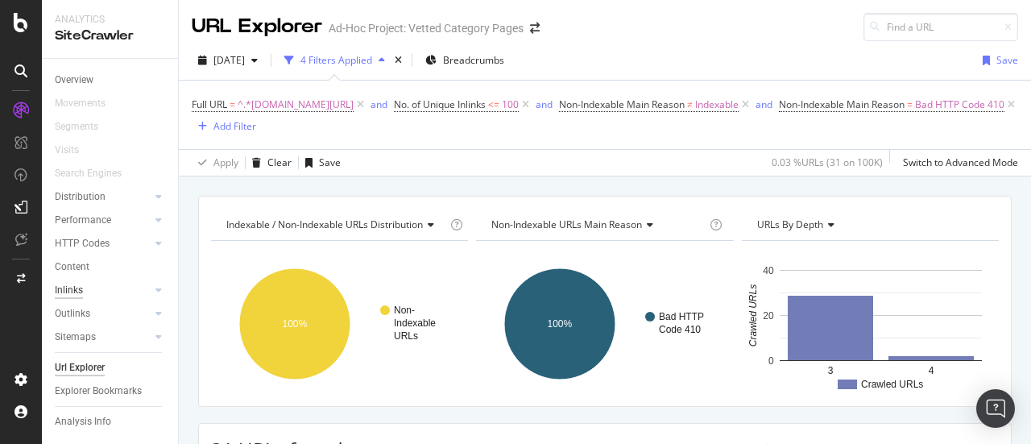
click at [77, 288] on div "Inlinks" at bounding box center [69, 290] width 28 height 17
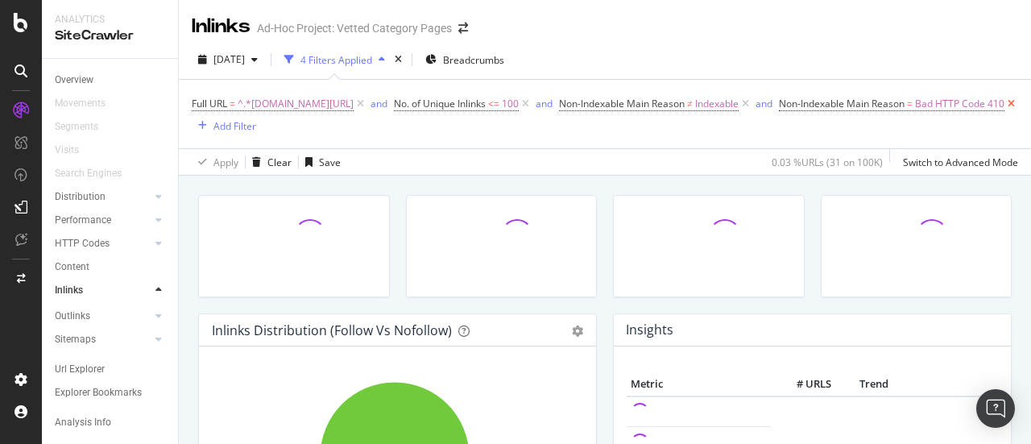
click at [1005, 112] on icon at bounding box center [1012, 104] width 14 height 16
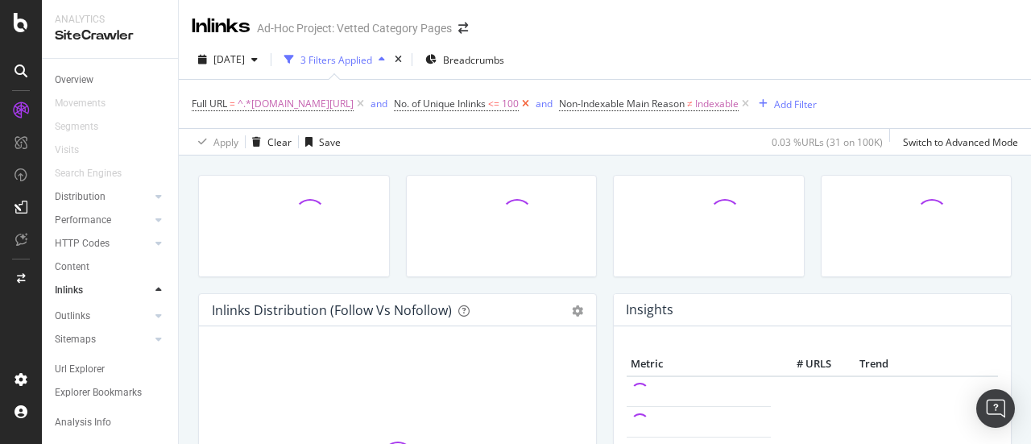
click at [533, 102] on icon at bounding box center [526, 104] width 14 height 16
click at [587, 103] on icon at bounding box center [581, 104] width 14 height 16
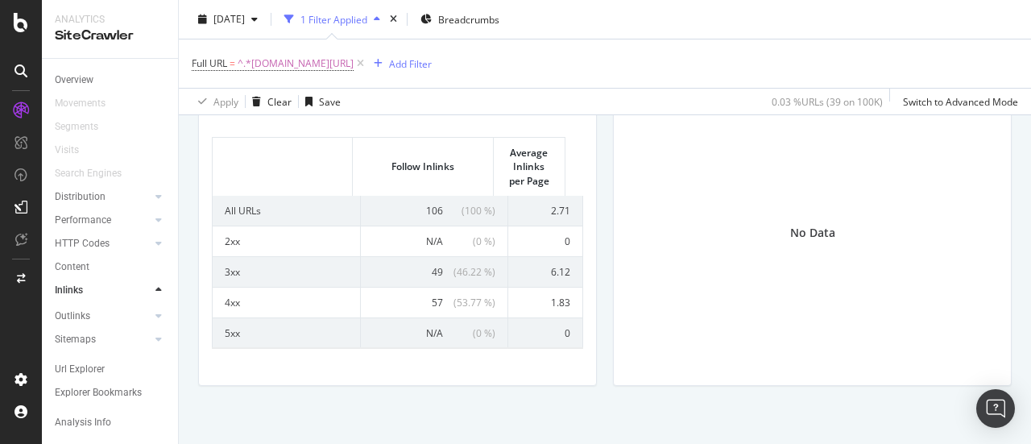
scroll to position [902, 0]
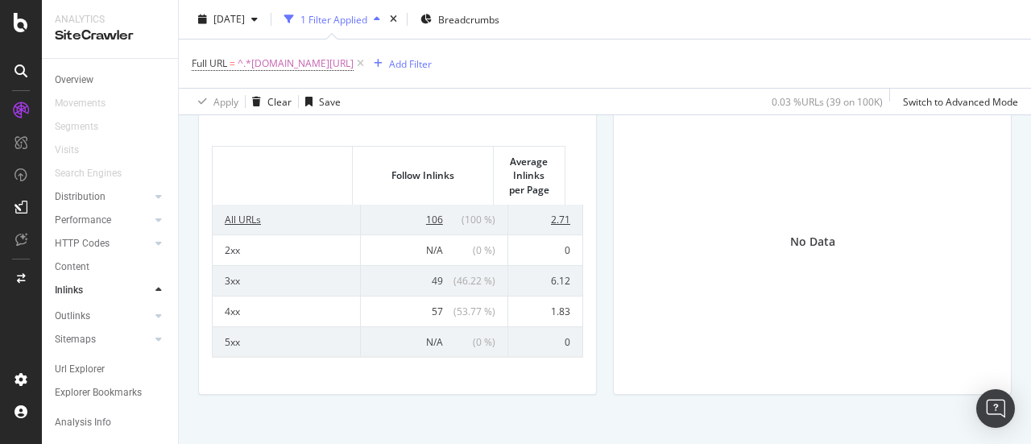
click at [248, 218] on td "All URLs" at bounding box center [287, 220] width 148 height 30
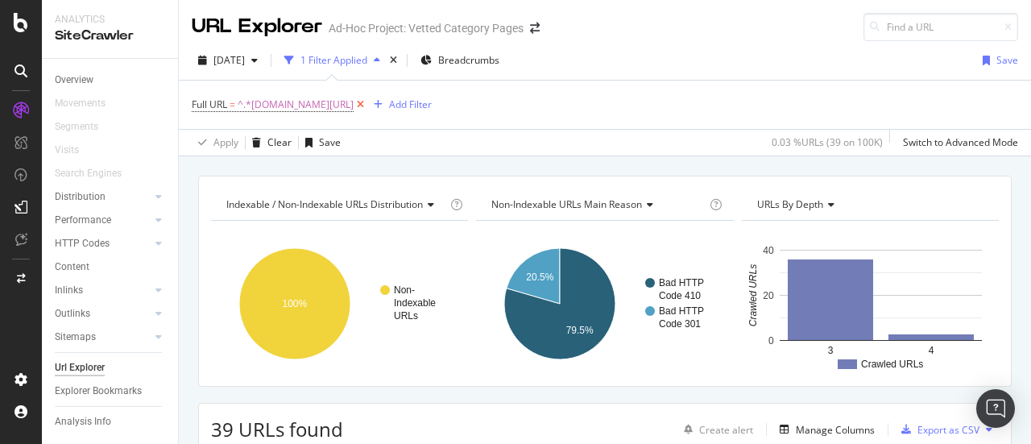
click at [367, 108] on icon at bounding box center [361, 105] width 14 height 16
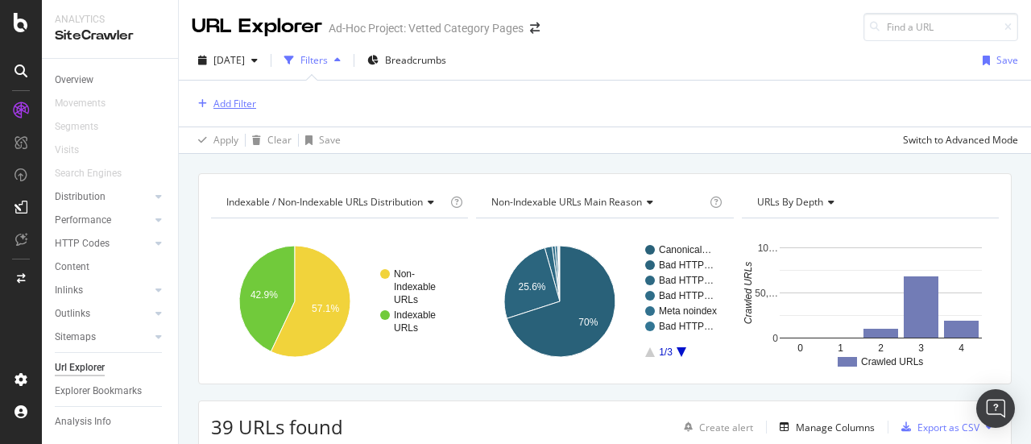
click at [251, 102] on div "Add Filter" at bounding box center [235, 104] width 43 height 14
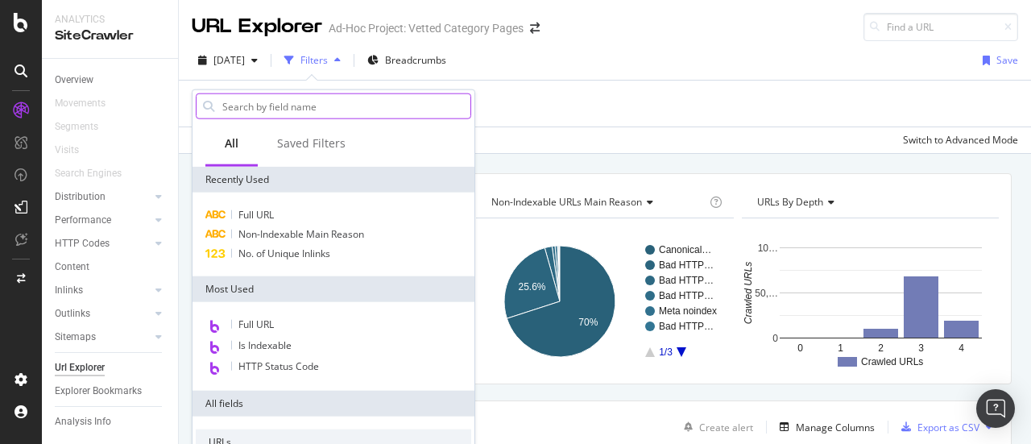
paste input "[URL][DOMAIN_NAME][DOMAIN_NAME]"
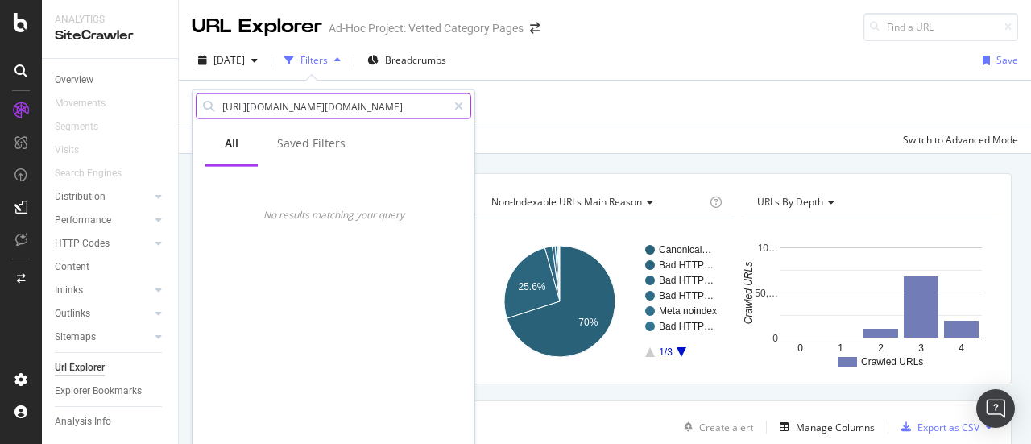
type input "[URL][DOMAIN_NAME][DOMAIN_NAME]"
drag, startPoint x: 337, startPoint y: 120, endPoint x: 334, endPoint y: 112, distance: 8.7
click at [334, 112] on div "[URL][DOMAIN_NAME][DOMAIN_NAME]" at bounding box center [334, 106] width 282 height 32
click at [334, 112] on input "[URL][DOMAIN_NAME][DOMAIN_NAME]" at bounding box center [334, 106] width 226 height 24
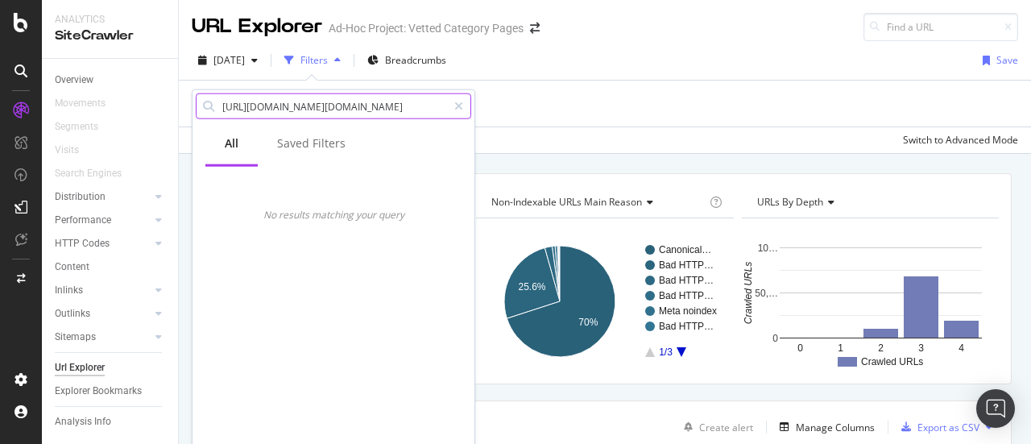
click at [334, 112] on input "[URL][DOMAIN_NAME][DOMAIN_NAME]" at bounding box center [334, 106] width 226 height 24
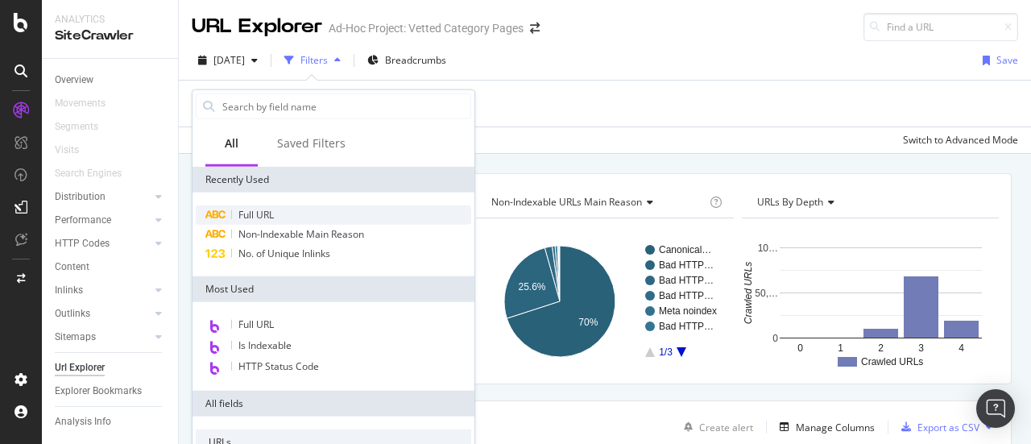
click at [252, 213] on span "Full URL" at bounding box center [255, 215] width 35 height 14
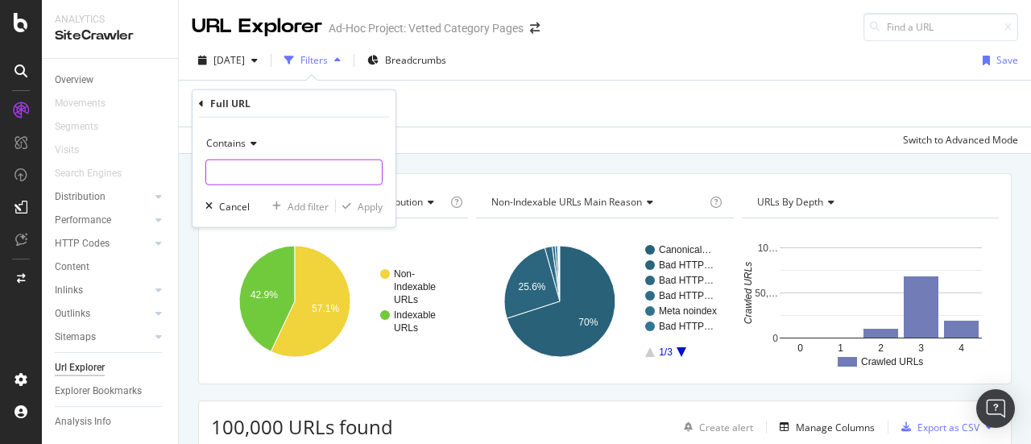
click at [280, 167] on input "text" at bounding box center [294, 173] width 176 height 26
paste input "[URL][DOMAIN_NAME][DOMAIN_NAME]"
type input "[URL][DOMAIN_NAME][DOMAIN_NAME]"
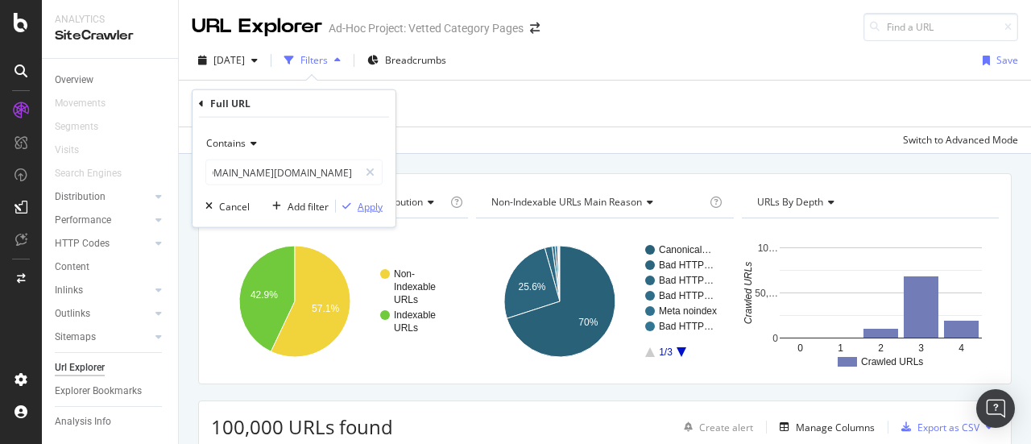
scroll to position [0, 0]
click at [358, 209] on div "Apply" at bounding box center [370, 206] width 25 height 14
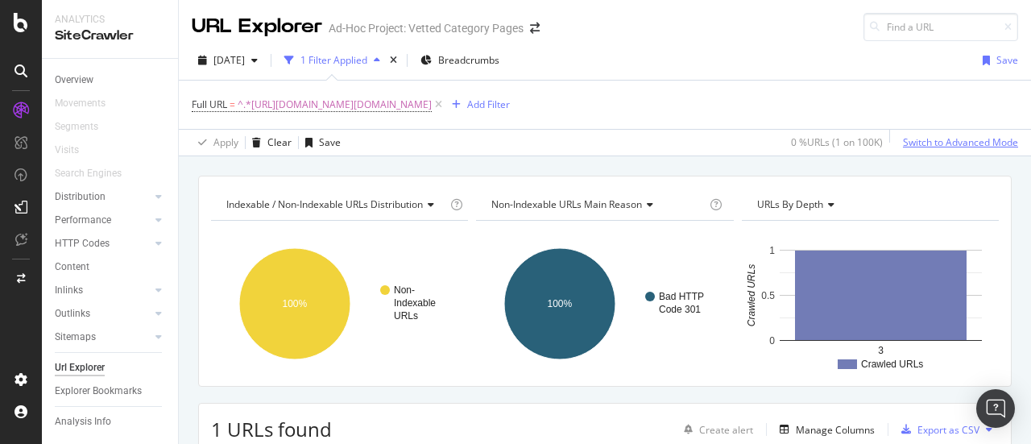
click at [923, 148] on div "Switch to Advanced Mode" at bounding box center [960, 142] width 115 height 14
click at [612, 108] on div "Add Filter Group" at bounding box center [575, 104] width 73 height 14
click at [615, 110] on div "Full URL = ^.*https://www.forbes.com/coupons/amazon.com/.*$ Add Filter Add Filt…" at bounding box center [605, 105] width 827 height 48
click at [510, 100] on div "Add Filter" at bounding box center [488, 104] width 43 height 14
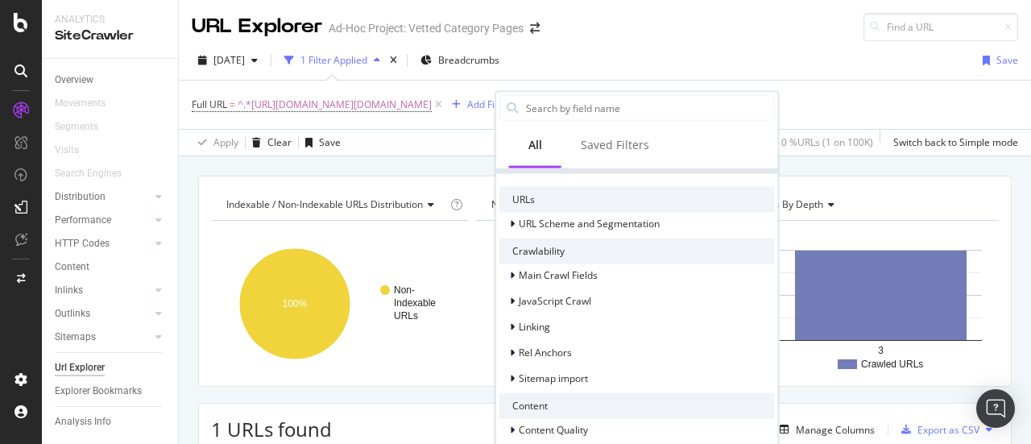
scroll to position [276, 0]
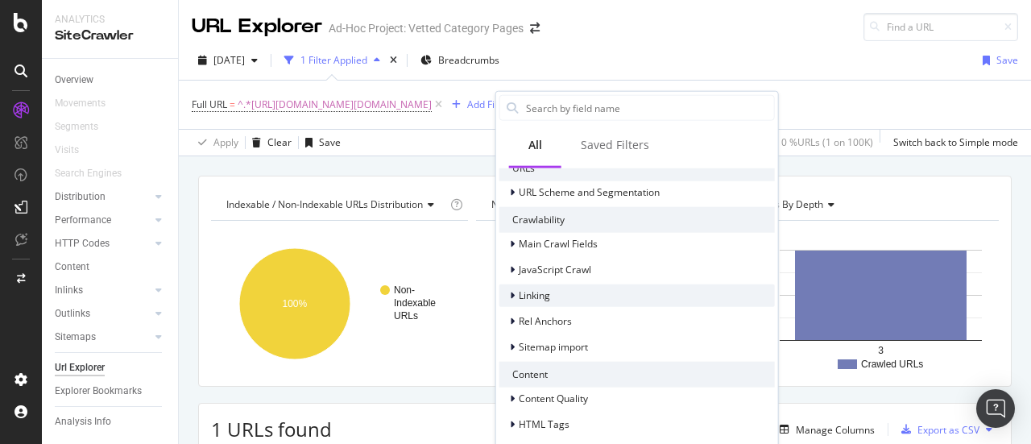
click at [570, 289] on div "Linking" at bounding box center [638, 295] width 276 height 23
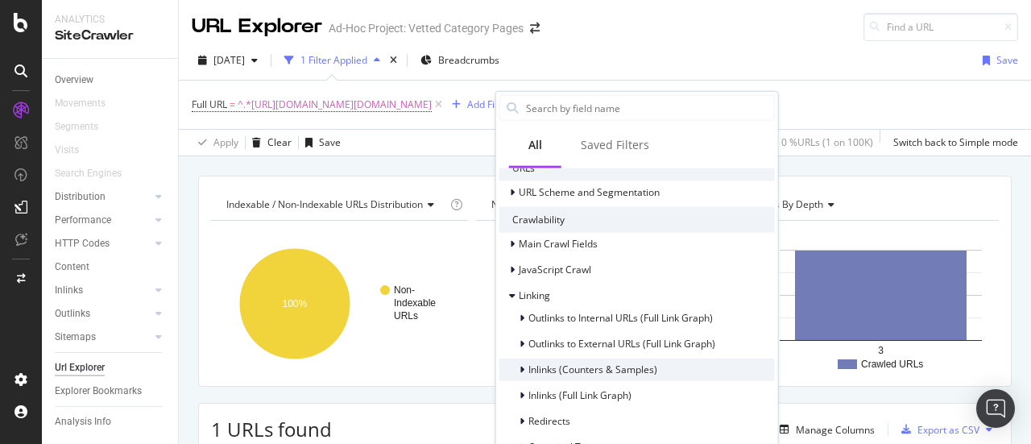
click at [595, 370] on span "Inlinks (Counters & Samples)" at bounding box center [593, 370] width 129 height 14
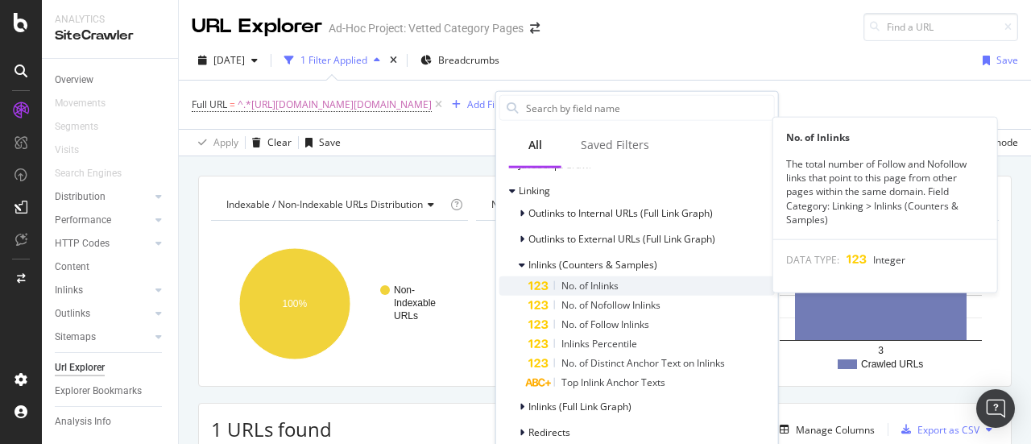
scroll to position [382, 0]
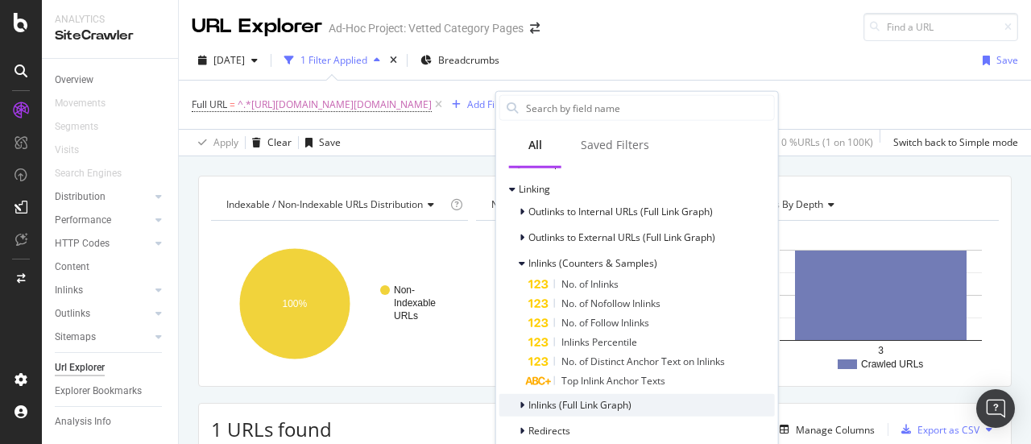
click at [582, 407] on span "Inlinks (Full Link Graph)" at bounding box center [580, 405] width 103 height 14
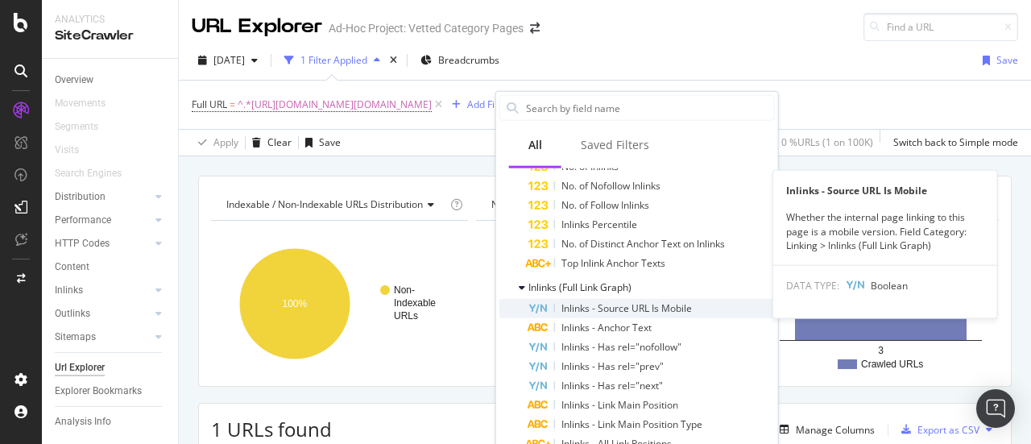
scroll to position [501, 0]
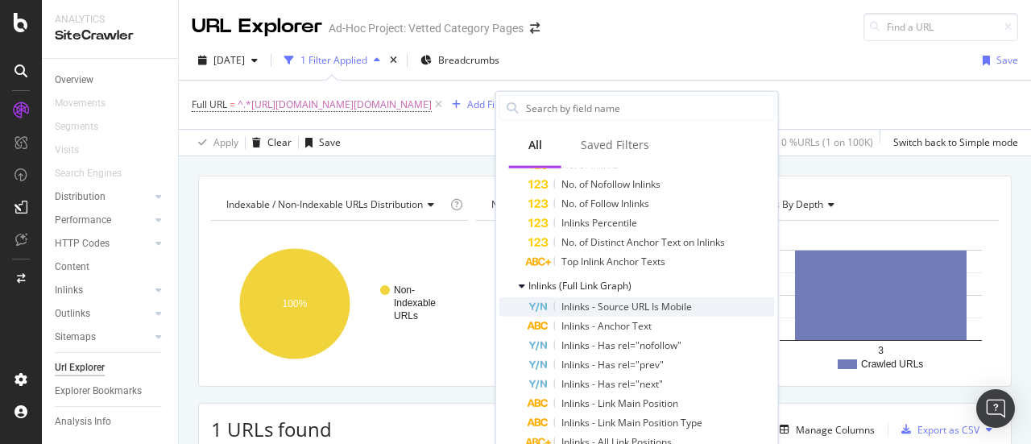
click at [638, 309] on span "Inlinks - Source URL Is Mobile" at bounding box center [627, 307] width 131 height 14
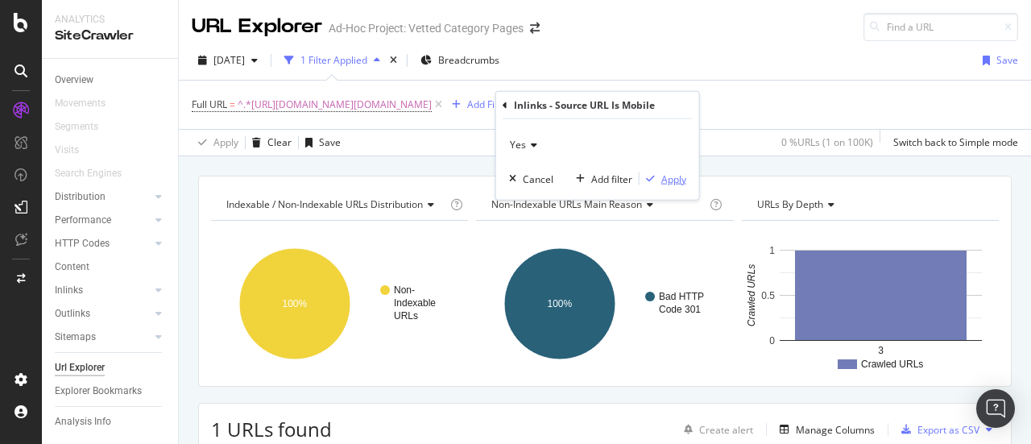
click at [658, 180] on div "button" at bounding box center [651, 179] width 22 height 10
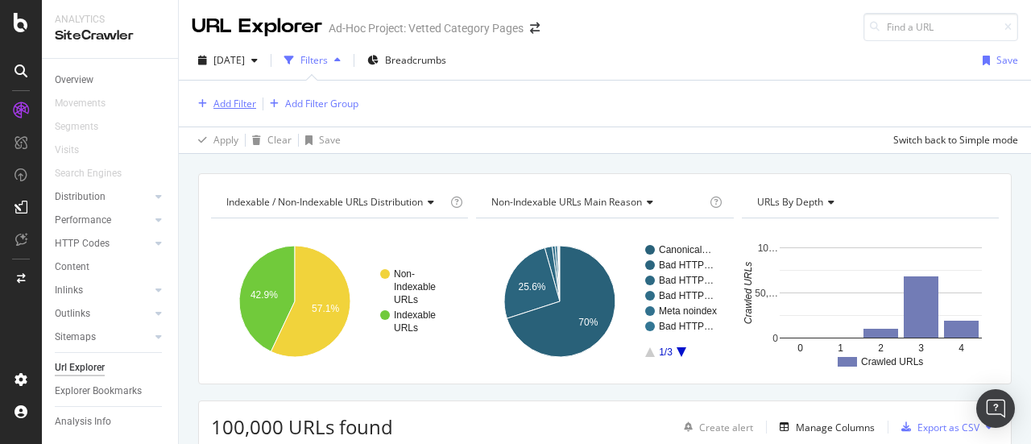
click at [232, 104] on div "Add Filter" at bounding box center [235, 104] width 43 height 14
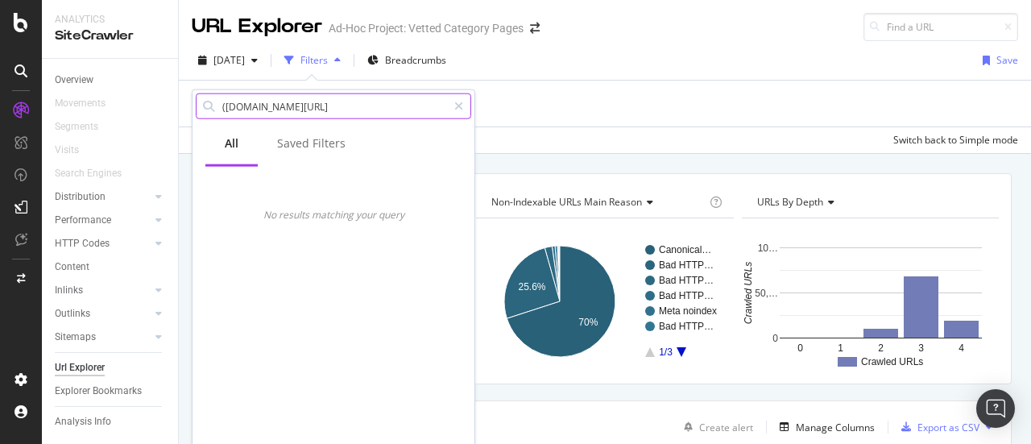
click at [223, 102] on input "(www.forbes.com/coupons" at bounding box center [334, 106] width 226 height 24
type input "[DOMAIN_NAME][URL]"
click at [347, 108] on input "[DOMAIN_NAME][URL]" at bounding box center [334, 106] width 226 height 24
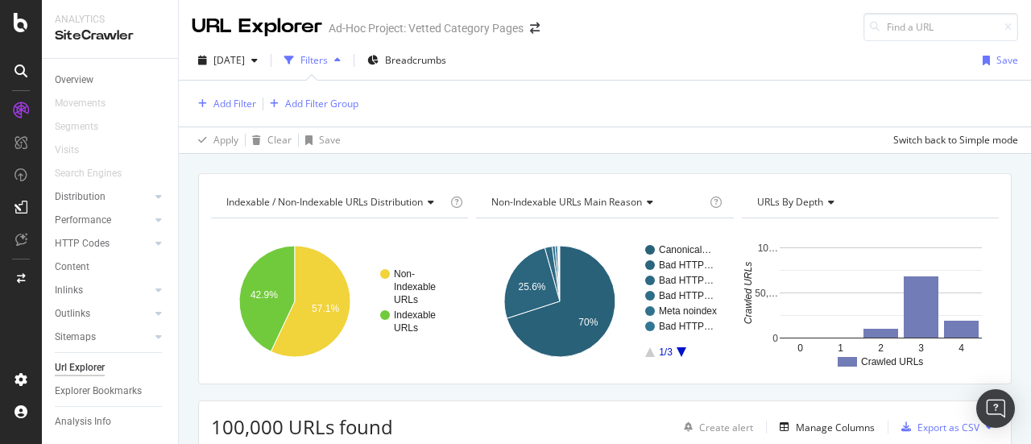
click at [554, 128] on div "Apply Clear Save Switch back to Simple mode" at bounding box center [605, 140] width 852 height 27
click at [236, 102] on div "Add Filter" at bounding box center [235, 104] width 43 height 14
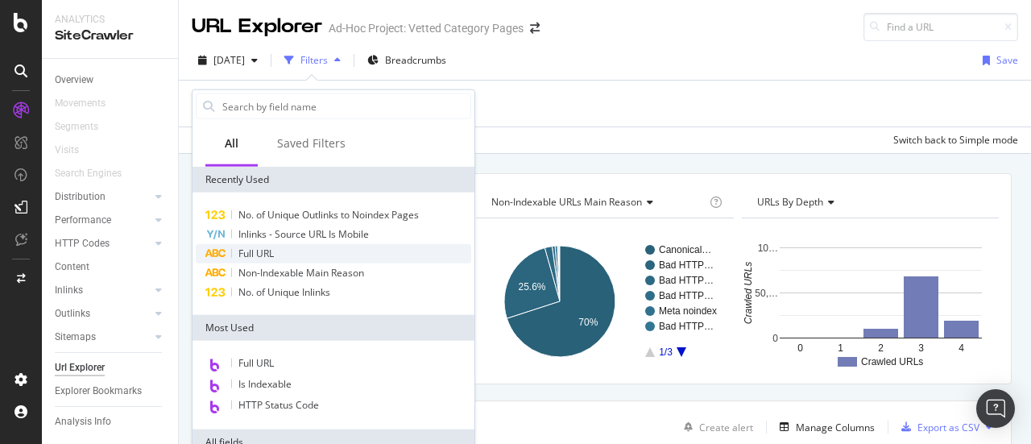
click at [284, 254] on div "Full URL" at bounding box center [334, 253] width 276 height 19
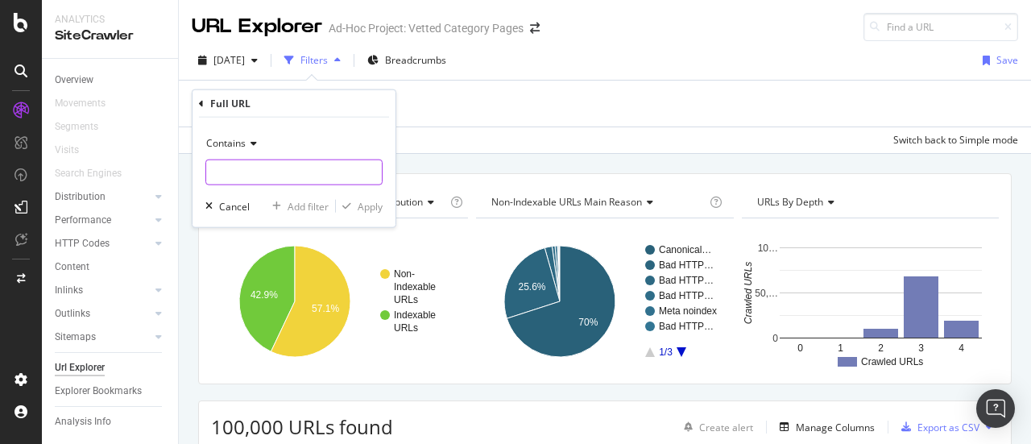
click at [301, 166] on input "text" at bounding box center [294, 173] width 176 height 26
paste input "(www.forbes.com/coupons"
click at [214, 167] on input "(www.forbes.com/coupons" at bounding box center [282, 173] width 152 height 26
type input "[DOMAIN_NAME][URL]"
click at [371, 209] on div "Apply" at bounding box center [370, 206] width 25 height 14
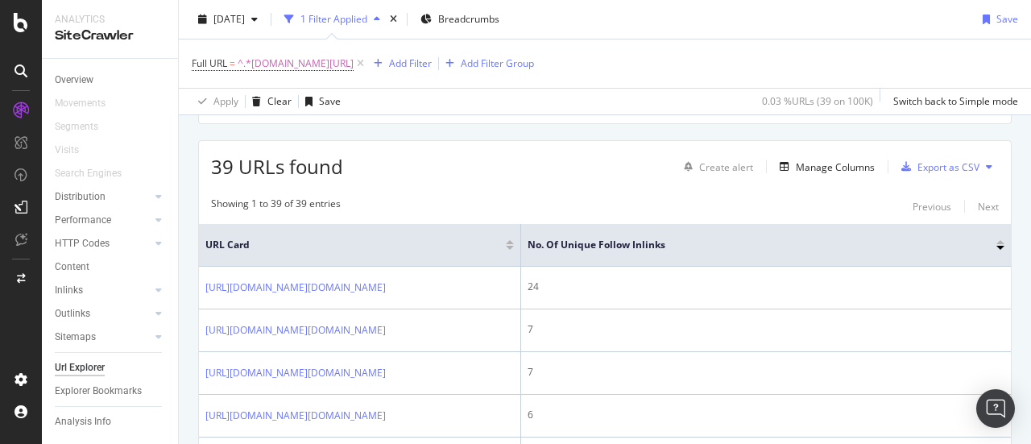
scroll to position [262, 0]
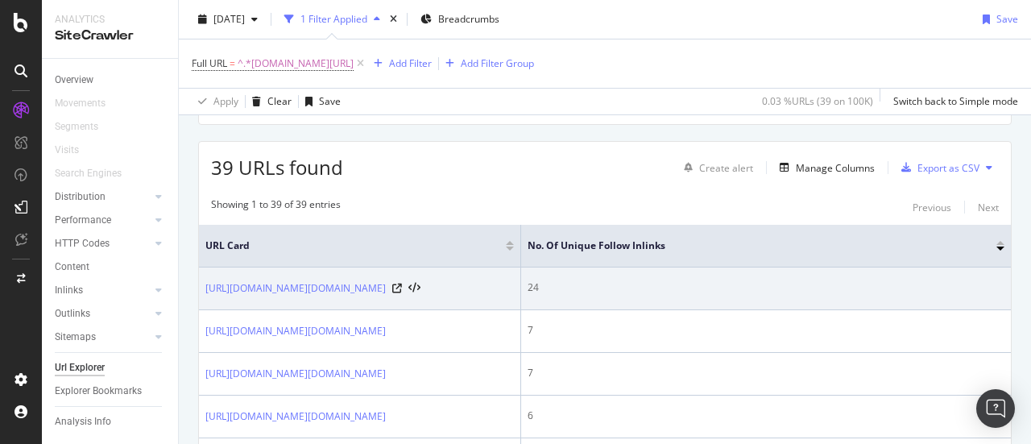
click at [532, 287] on div "24" at bounding box center [766, 287] width 477 height 15
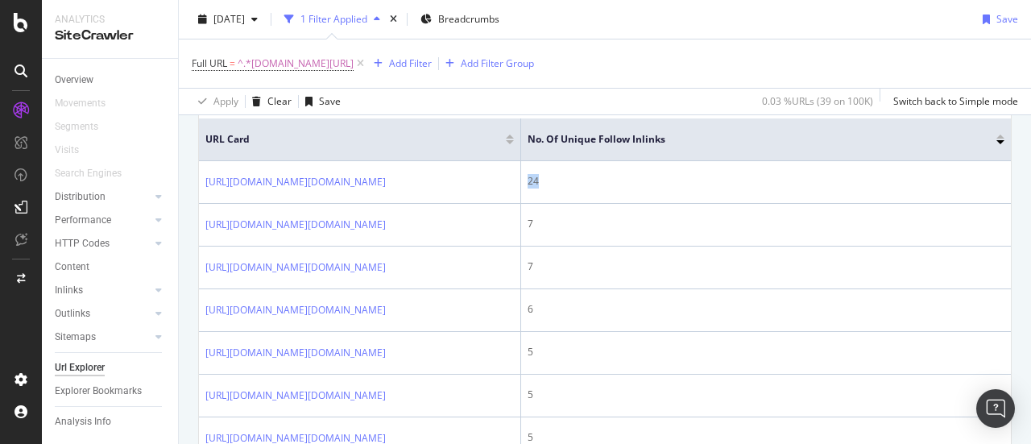
scroll to position [326, 0]
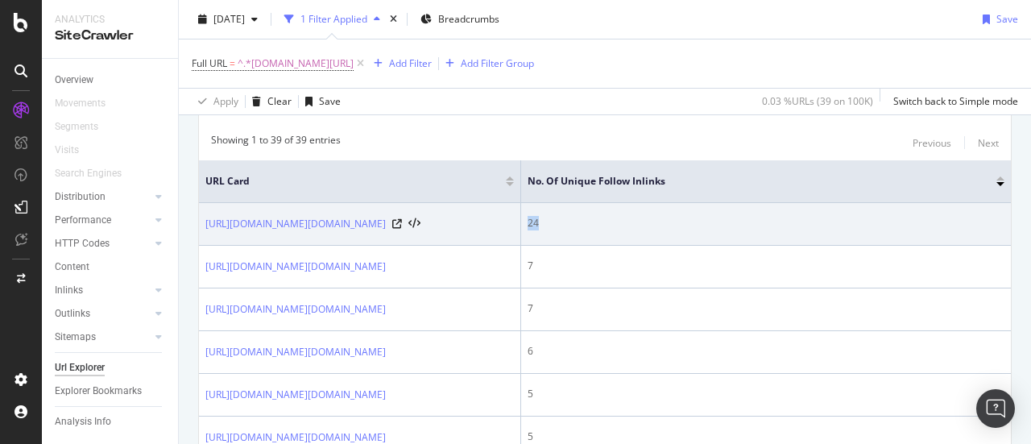
click at [580, 208] on td "24" at bounding box center [766, 224] width 490 height 43
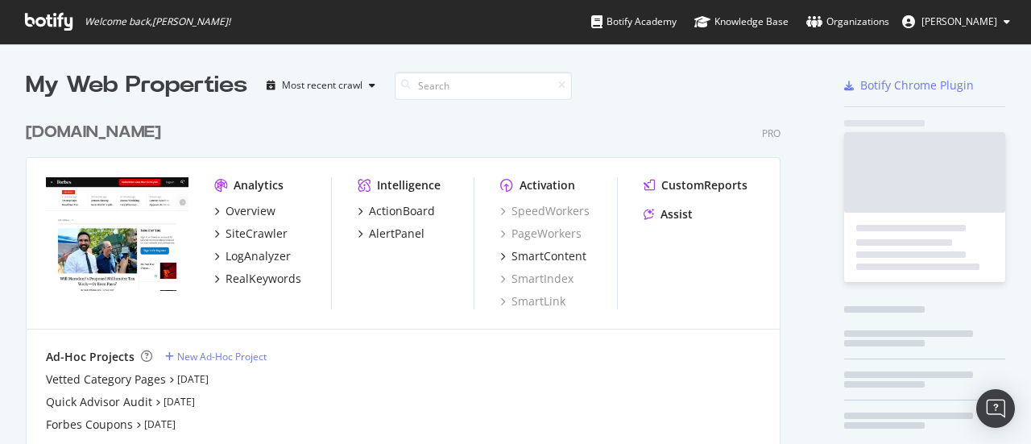
scroll to position [366, 755]
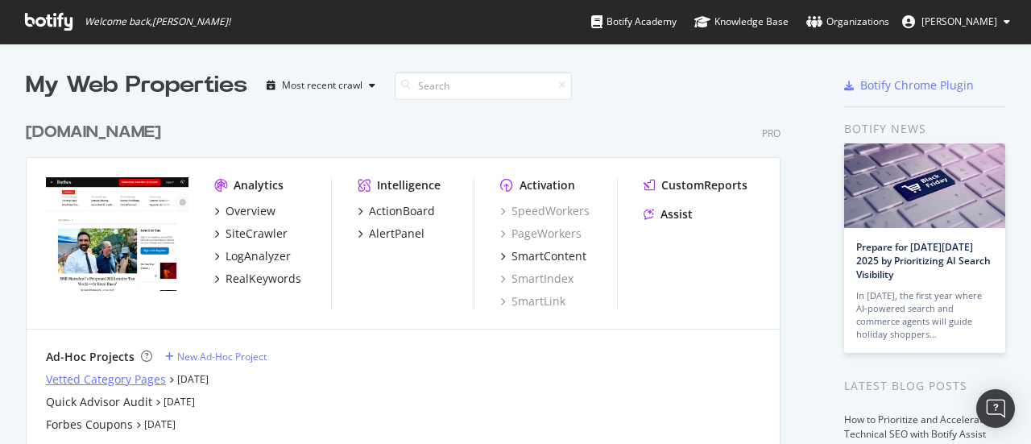
click at [143, 382] on div "Vetted Category Pages" at bounding box center [106, 379] width 120 height 16
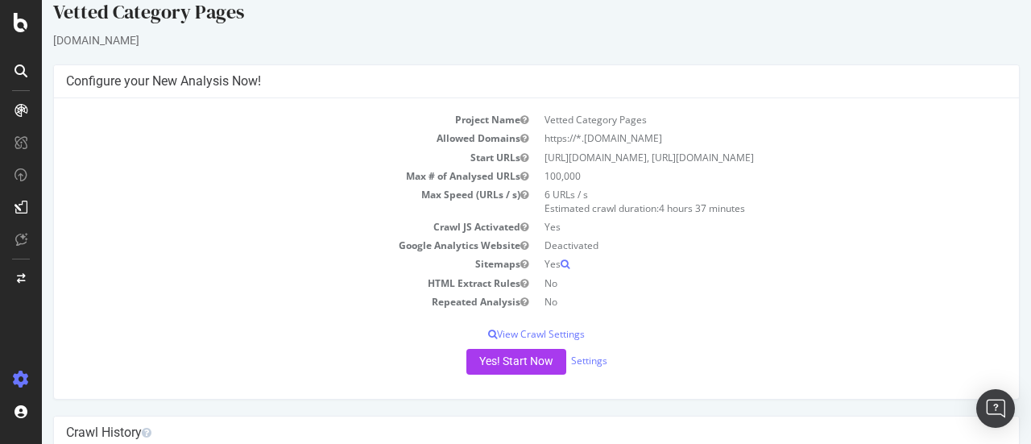
scroll to position [141, 0]
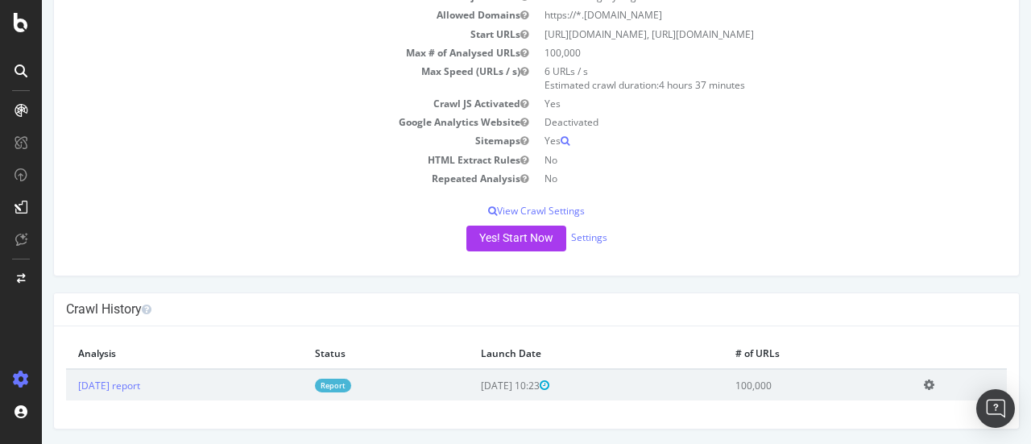
click at [293, 383] on td "[DATE] report" at bounding box center [184, 384] width 237 height 31
click at [140, 385] on link "[DATE] report" at bounding box center [109, 386] width 62 height 14
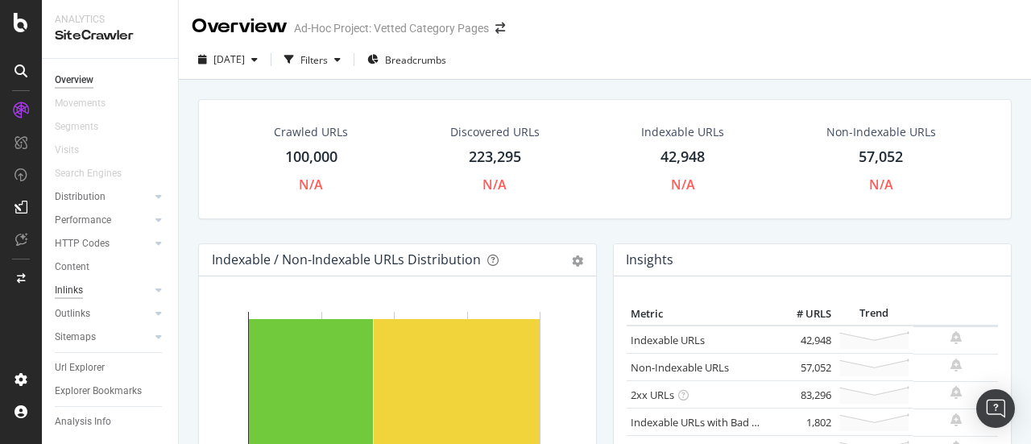
click at [60, 289] on div "Inlinks" at bounding box center [69, 290] width 28 height 17
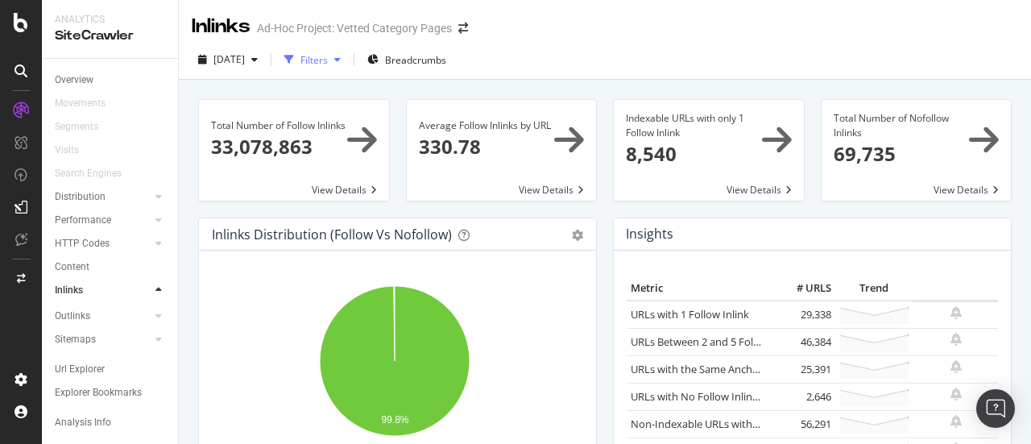
click at [341, 62] on icon "button" at bounding box center [337, 60] width 6 height 10
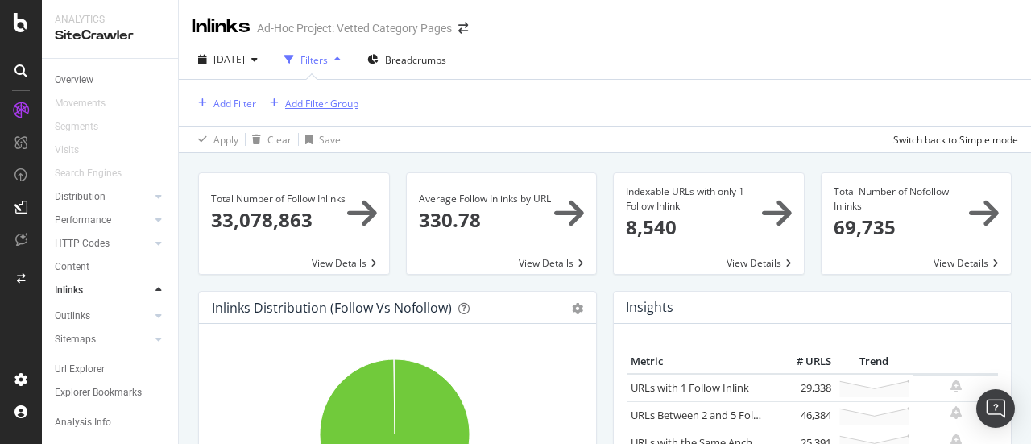
click at [317, 111] on div "Add Filter Group" at bounding box center [310, 103] width 95 height 18
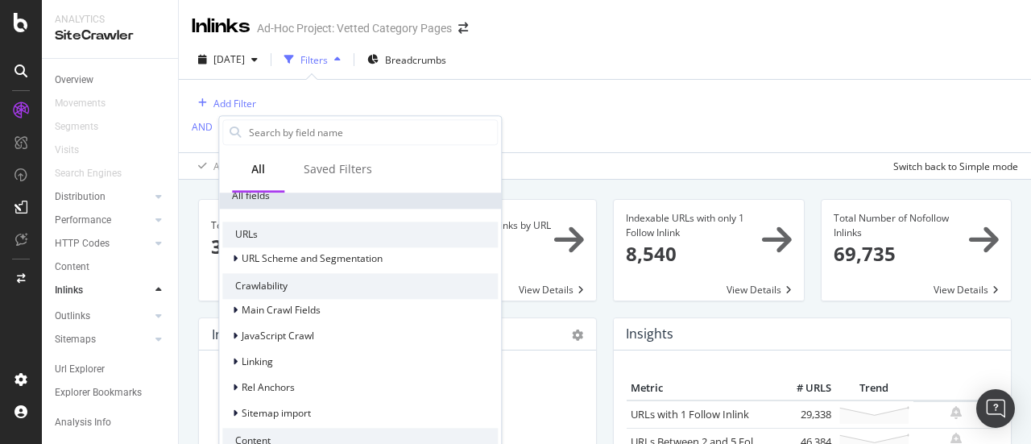
scroll to position [295, 0]
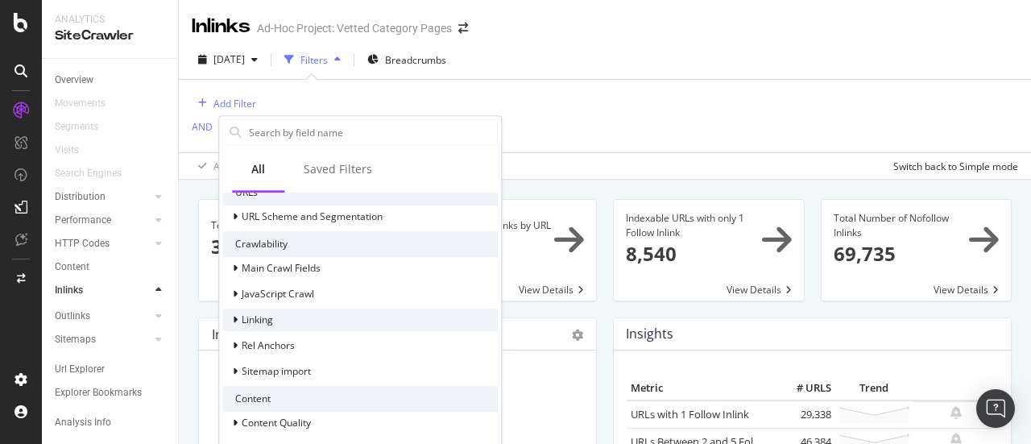
click at [237, 327] on div "Linking" at bounding box center [360, 320] width 276 height 23
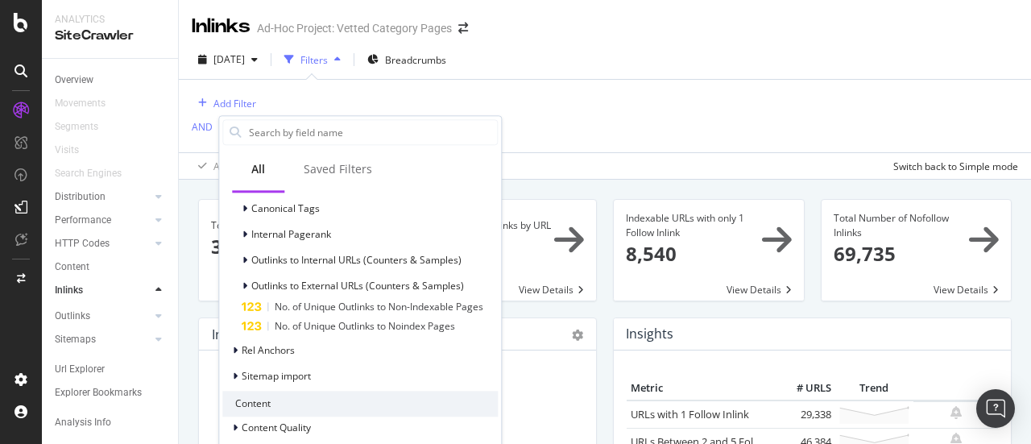
scroll to position [559, 0]
click at [330, 327] on span "No. of Unique Outlinks to Noindex Pages" at bounding box center [365, 324] width 180 height 14
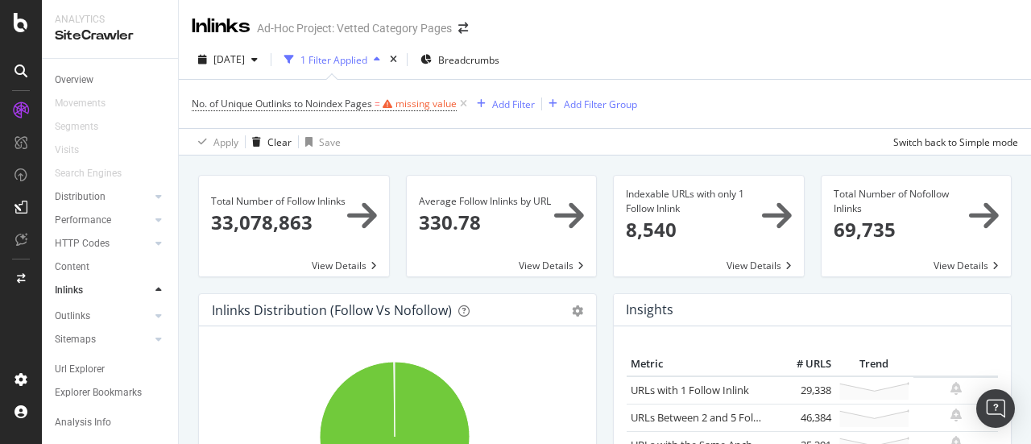
click at [477, 126] on div "No. of Unique Outlinks to Noindex Pages = missing value Add Filter Add Filter G…" at bounding box center [605, 104] width 827 height 48
click at [462, 99] on icon at bounding box center [464, 104] width 14 height 16
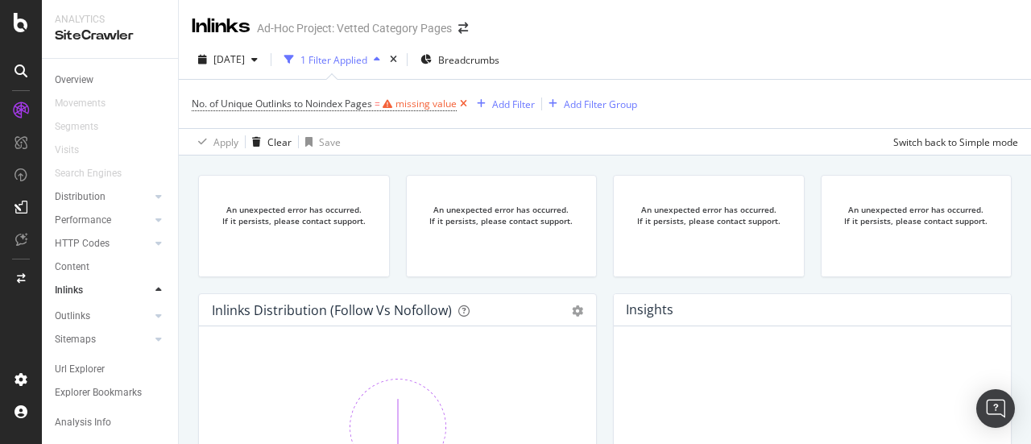
click at [462, 106] on icon at bounding box center [464, 104] width 14 height 16
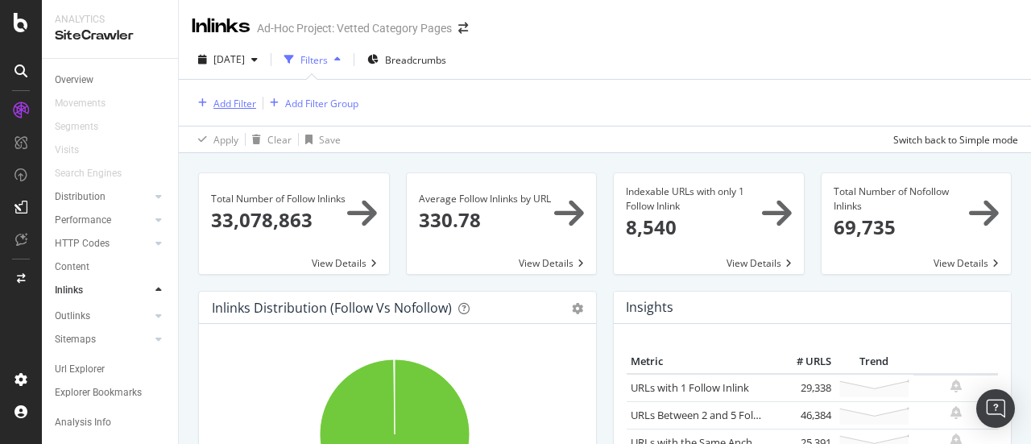
click at [226, 109] on div "Add Filter" at bounding box center [235, 104] width 43 height 14
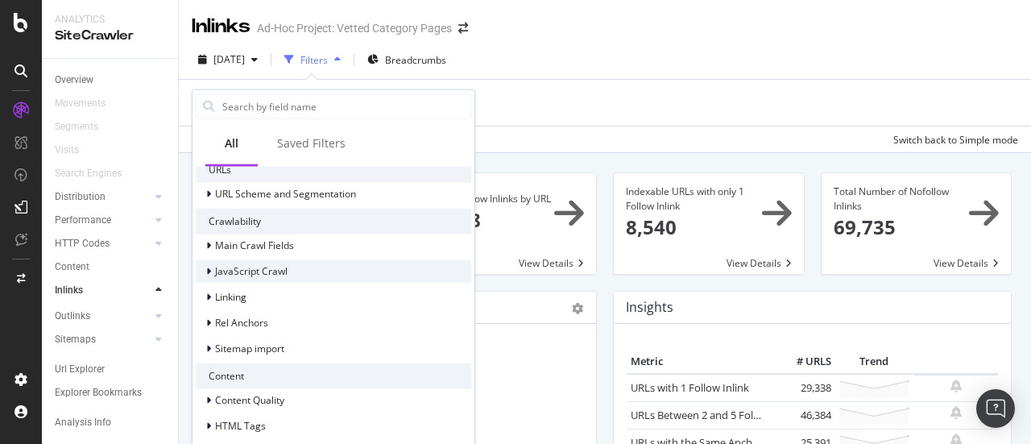
scroll to position [314, 0]
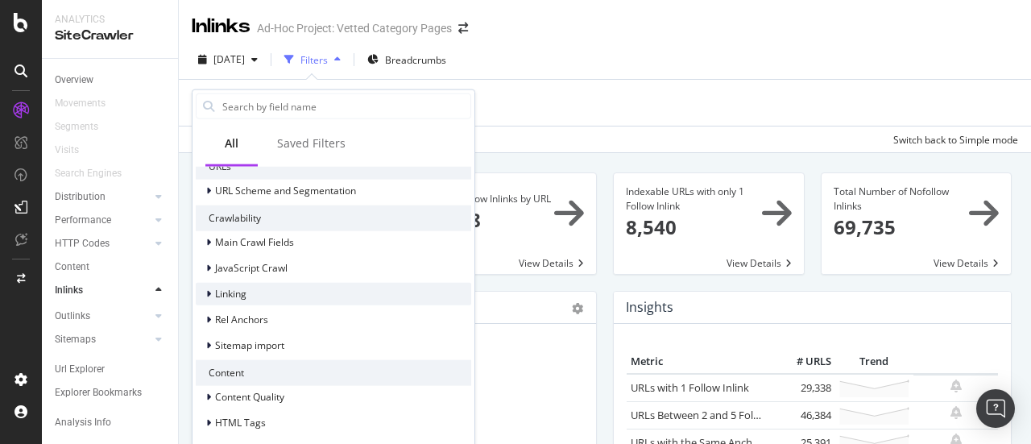
click at [232, 288] on span "Linking" at bounding box center [230, 294] width 31 height 14
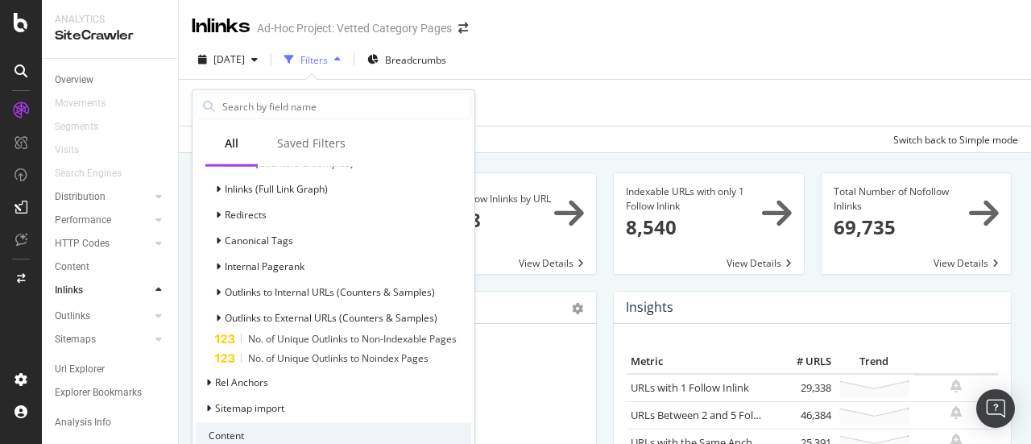
scroll to position [582, 0]
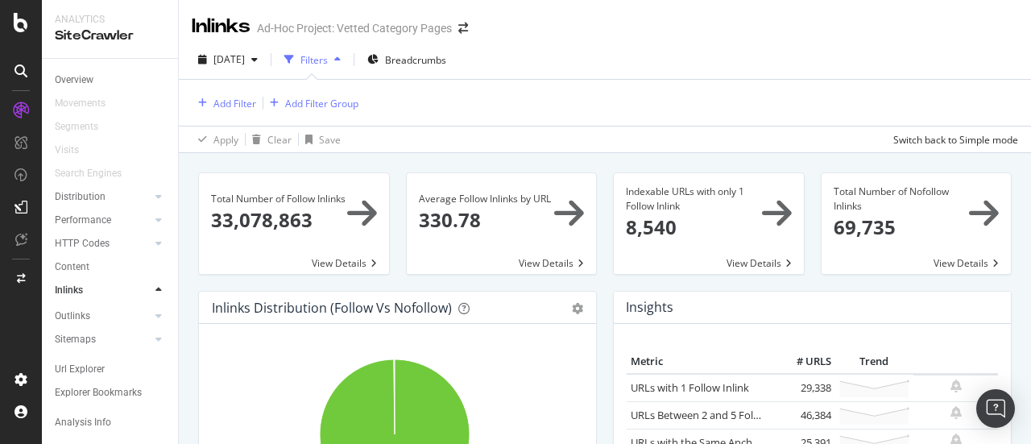
click at [328, 59] on div "Filters" at bounding box center [314, 60] width 27 height 14
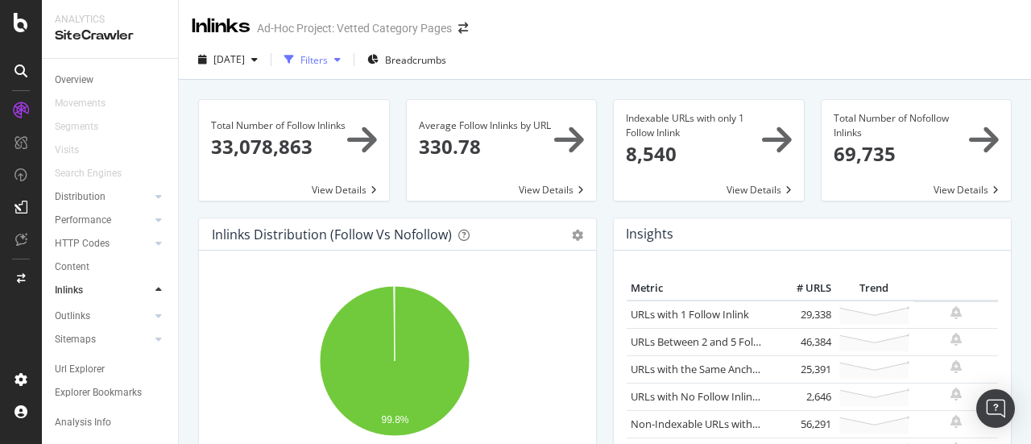
click at [328, 59] on div "Filters" at bounding box center [314, 60] width 27 height 14
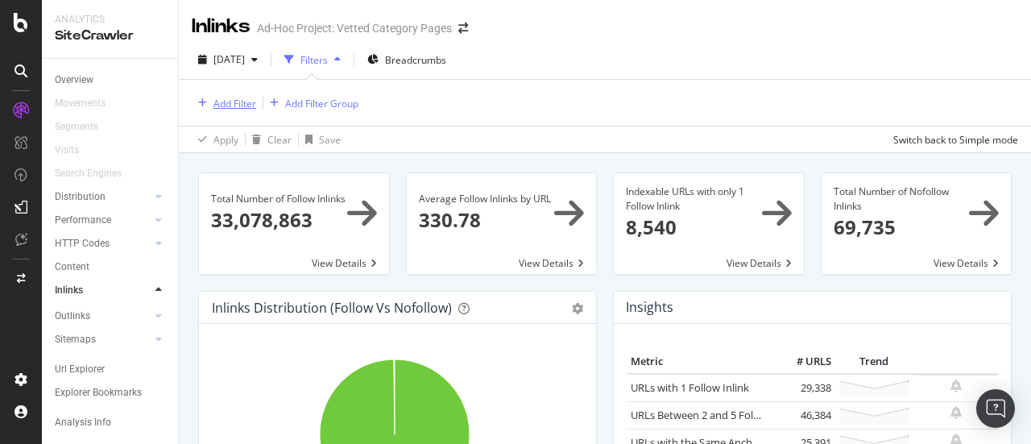
click at [236, 102] on div "Add Filter" at bounding box center [235, 104] width 43 height 14
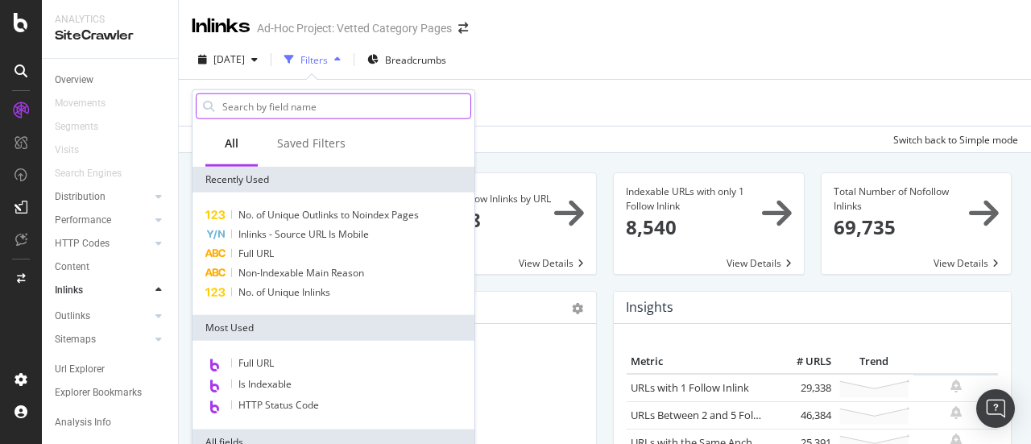
click at [305, 97] on input "text" at bounding box center [346, 106] width 250 height 24
